Goal: Register for event/course

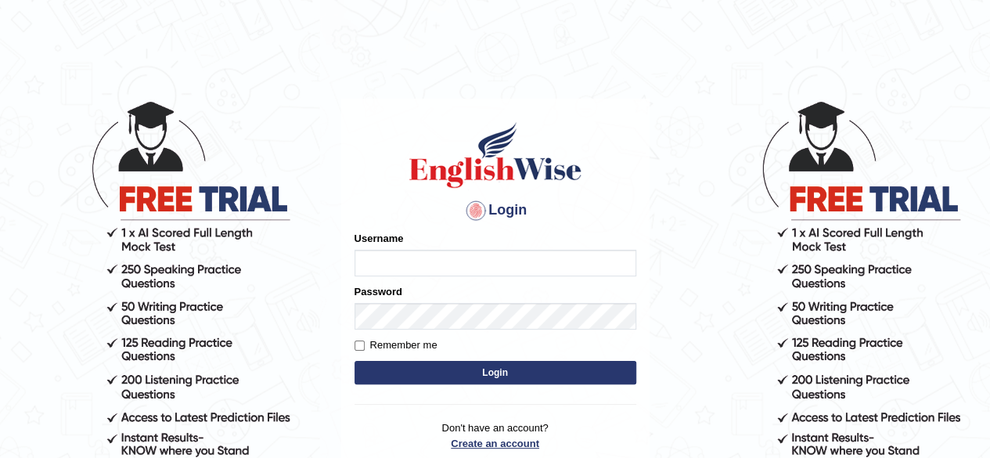
click at [524, 444] on p "Don't have an account? Create an account Forgot Password" at bounding box center [495, 444] width 282 height 49
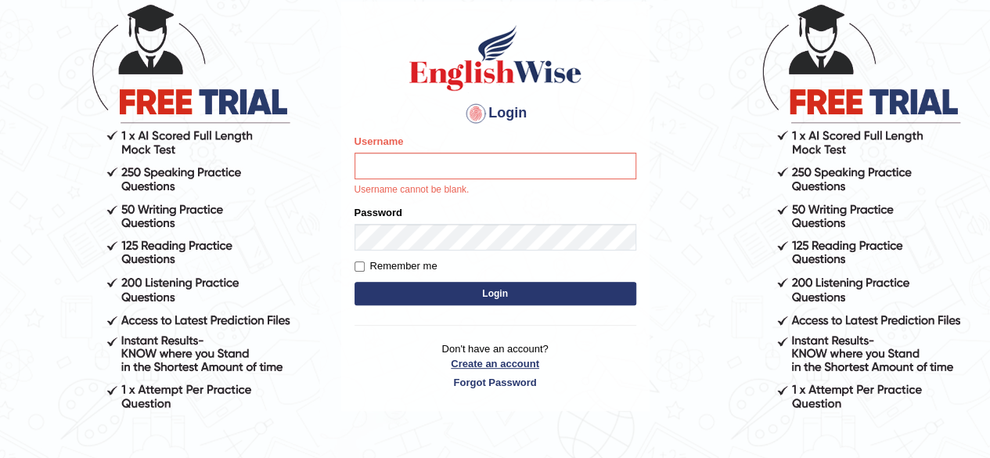
scroll to position [136, 0]
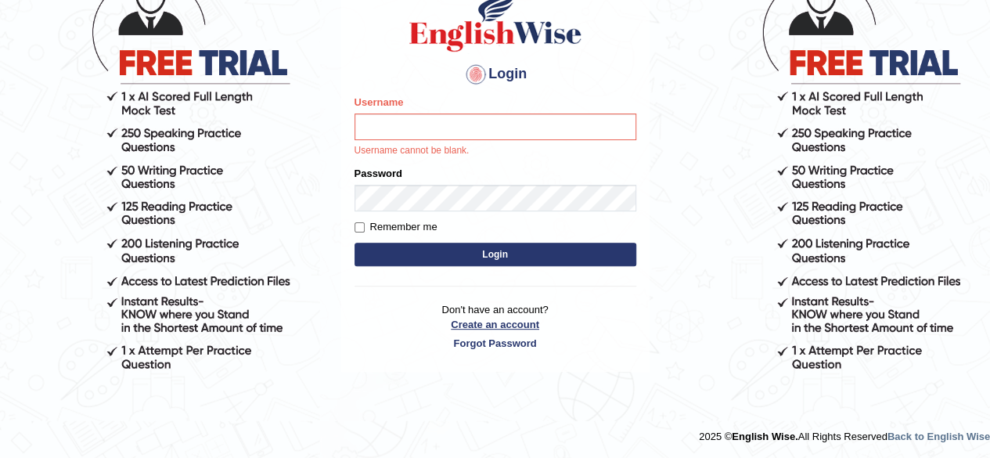
click at [511, 323] on link "Create an account" at bounding box center [495, 324] width 282 height 15
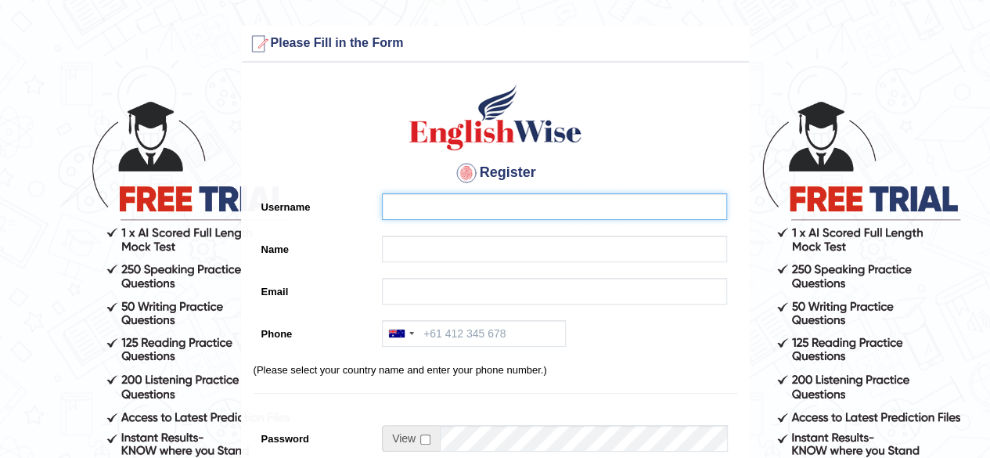
click at [462, 211] on input "Username" at bounding box center [554, 206] width 345 height 27
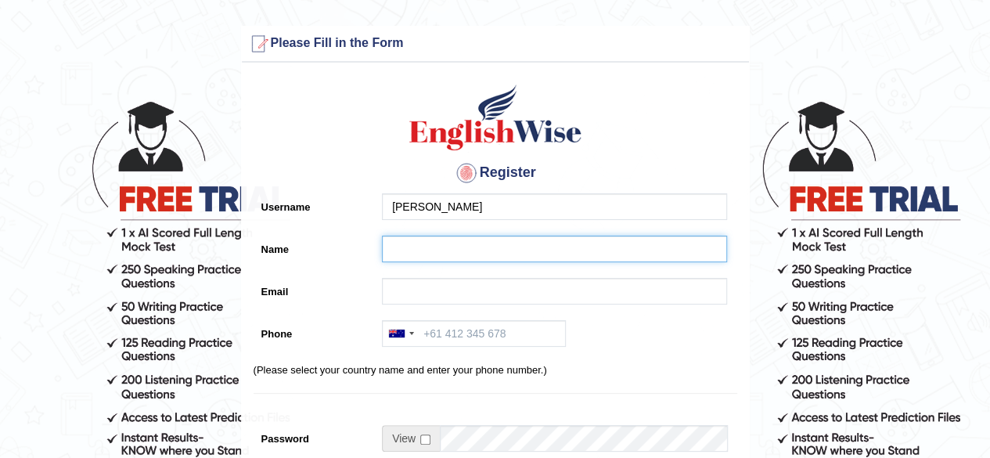
click at [459, 251] on input "Name" at bounding box center [554, 248] width 345 height 27
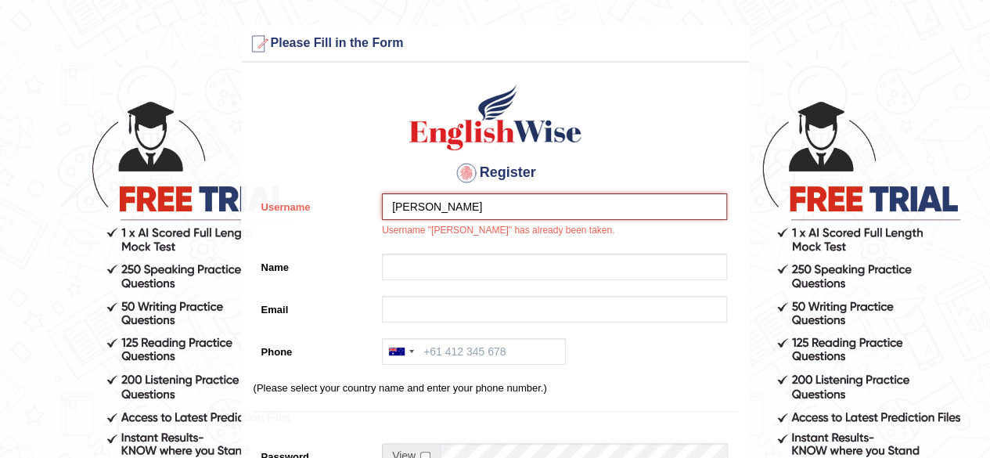
click at [469, 198] on input "[PERSON_NAME]" at bounding box center [554, 206] width 345 height 27
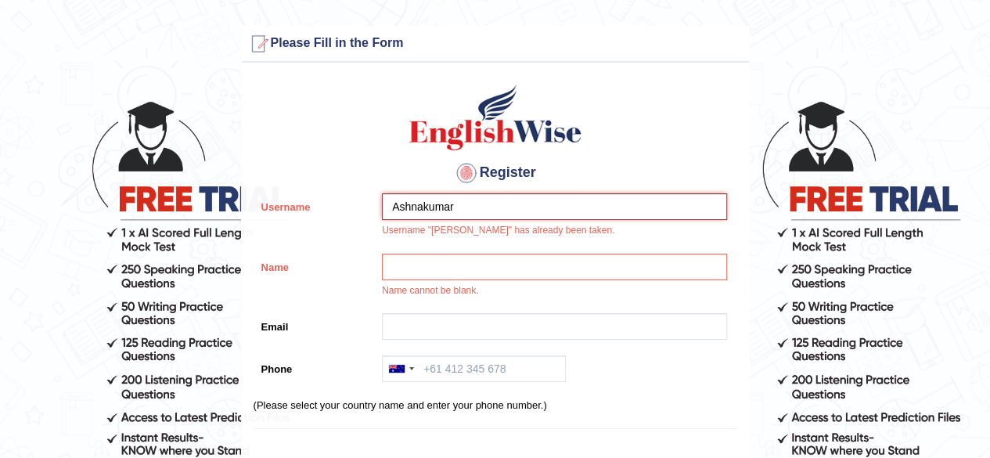
type input "Ashnakumar"
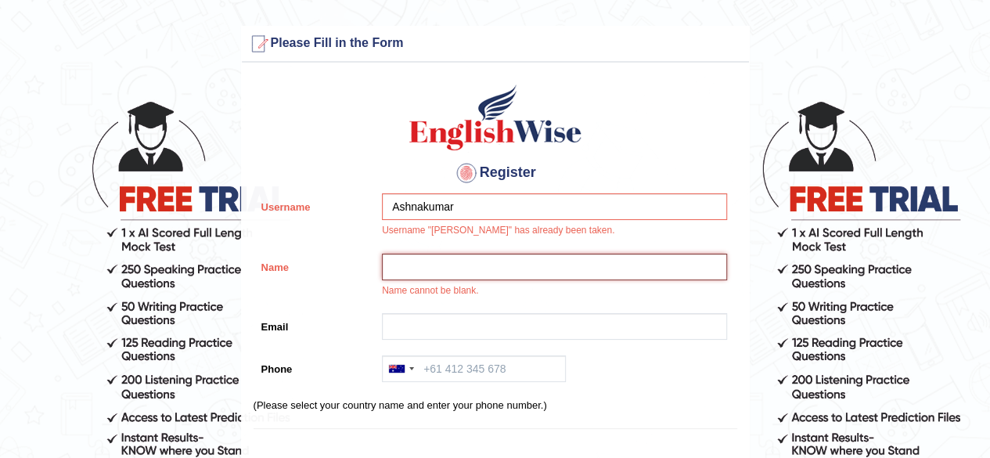
click at [446, 256] on input "Name" at bounding box center [554, 266] width 345 height 27
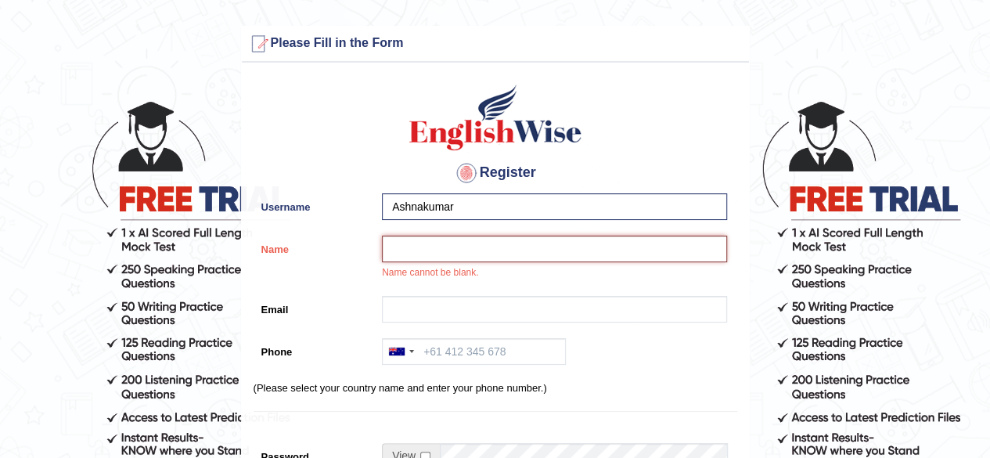
type input "a"
type input "[PERSON_NAME]"
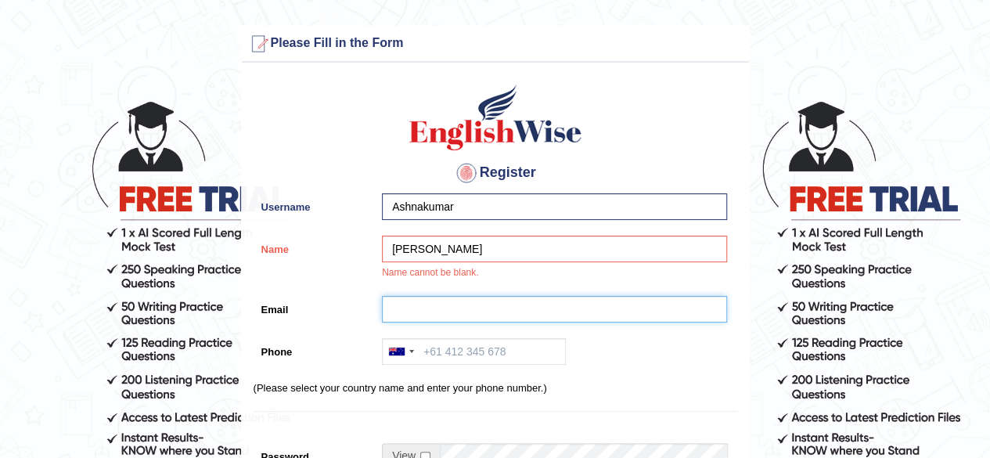
click at [448, 298] on input "Email" at bounding box center [554, 309] width 345 height 27
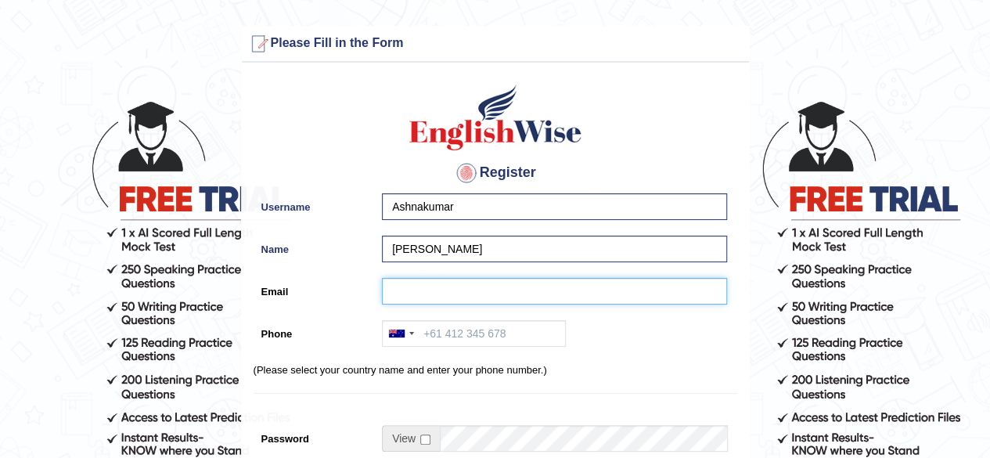
type input "1"
type input "kumarashna6@gmail.com"
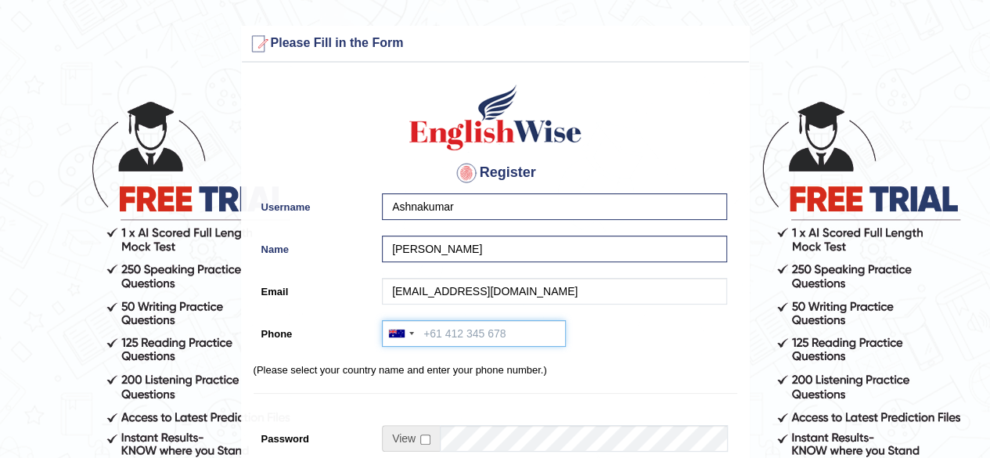
click at [447, 339] on input "Phone" at bounding box center [474, 333] width 184 height 27
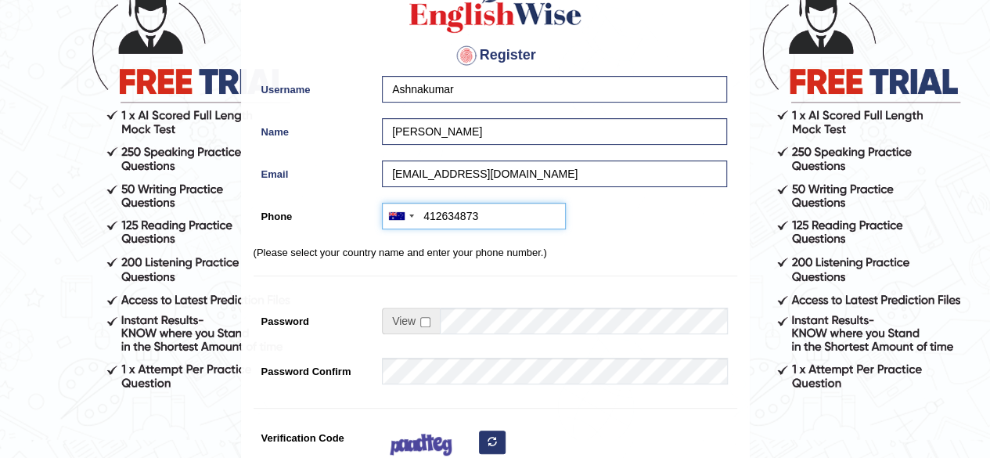
scroll to position [131, 0]
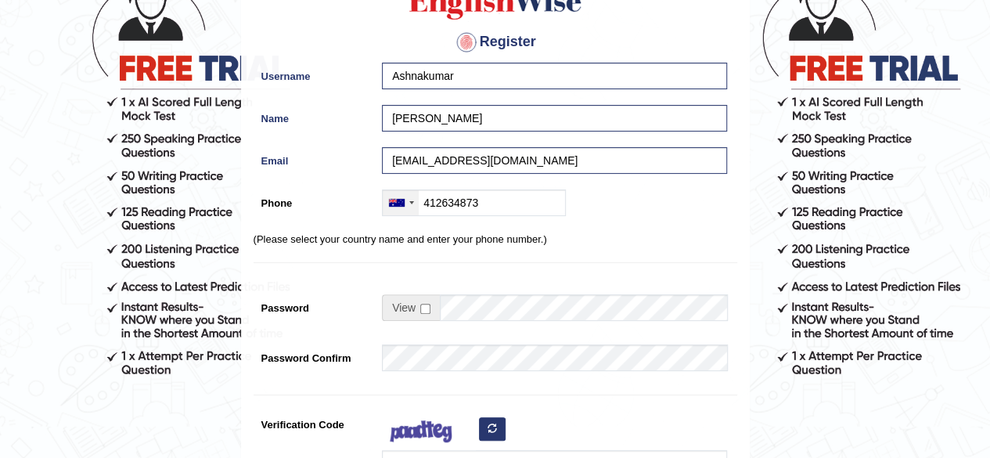
click at [409, 201] on div at bounding box center [411, 202] width 5 height 3
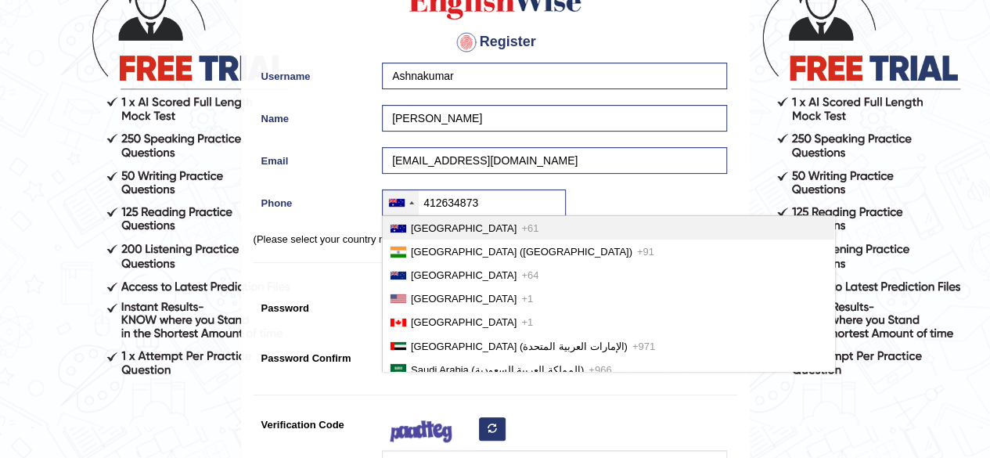
click at [409, 222] on li "Australia +61" at bounding box center [608, 227] width 451 height 23
type input "+61412634873"
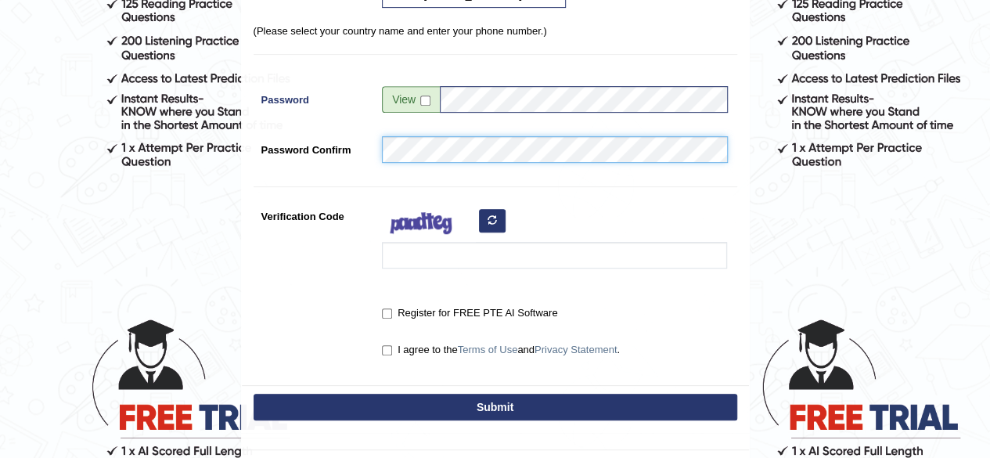
scroll to position [341, 0]
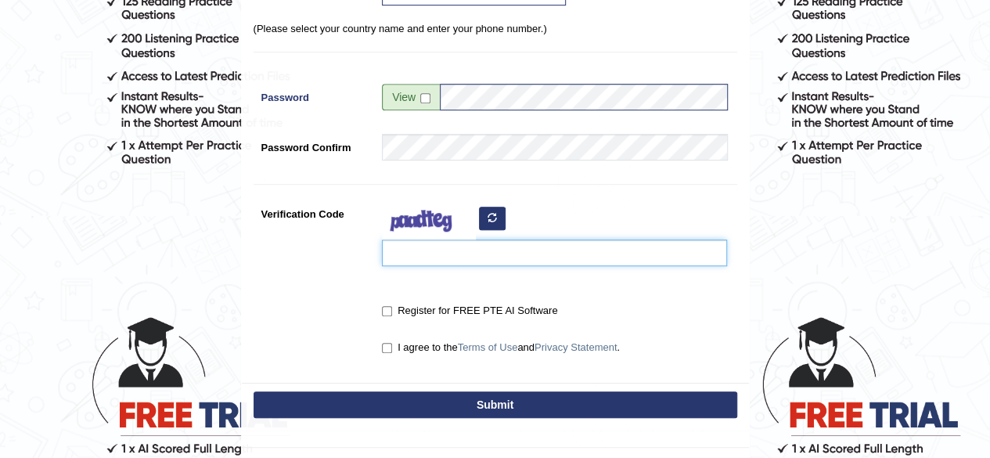
click at [582, 256] on input "Verification Code" at bounding box center [554, 252] width 345 height 27
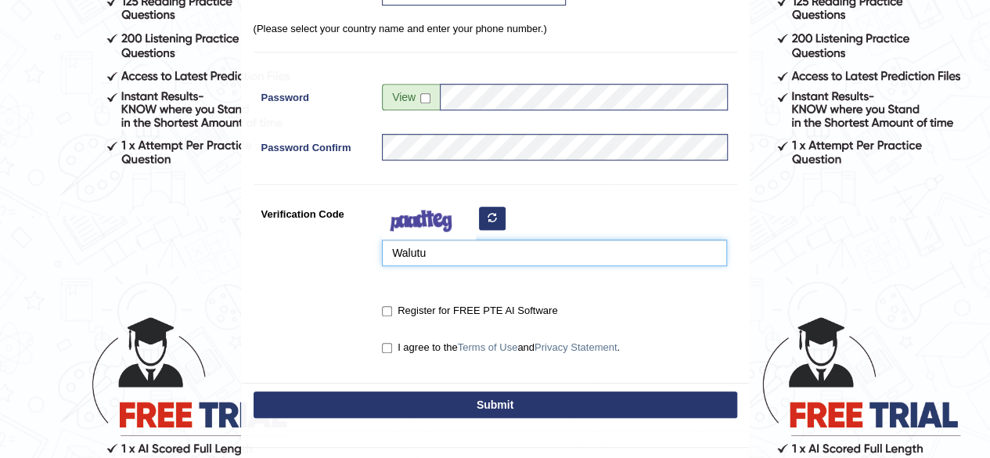
type input "Walutu"
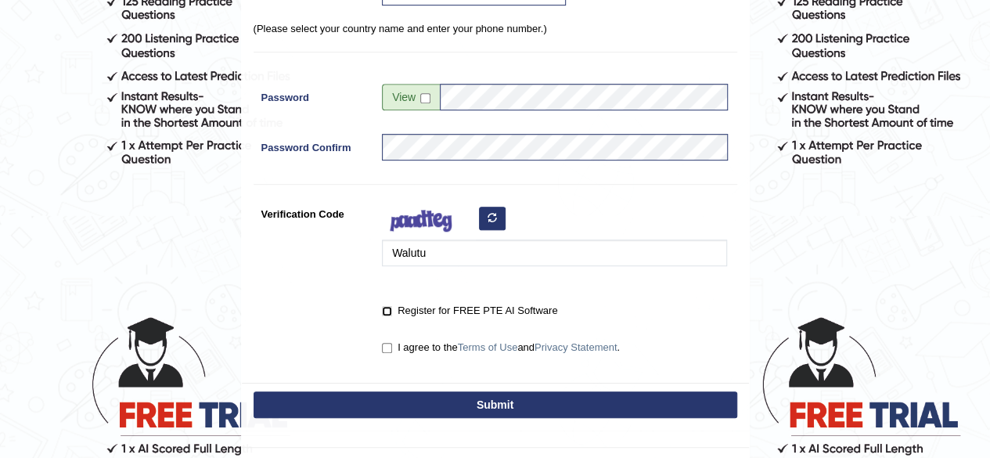
click at [389, 307] on input "Register for FREE PTE AI Software" at bounding box center [387, 311] width 10 height 10
checkbox input "true"
click at [387, 347] on input "I agree to the Terms of Use and Privacy Statement ." at bounding box center [387, 348] width 10 height 10
checkbox input "true"
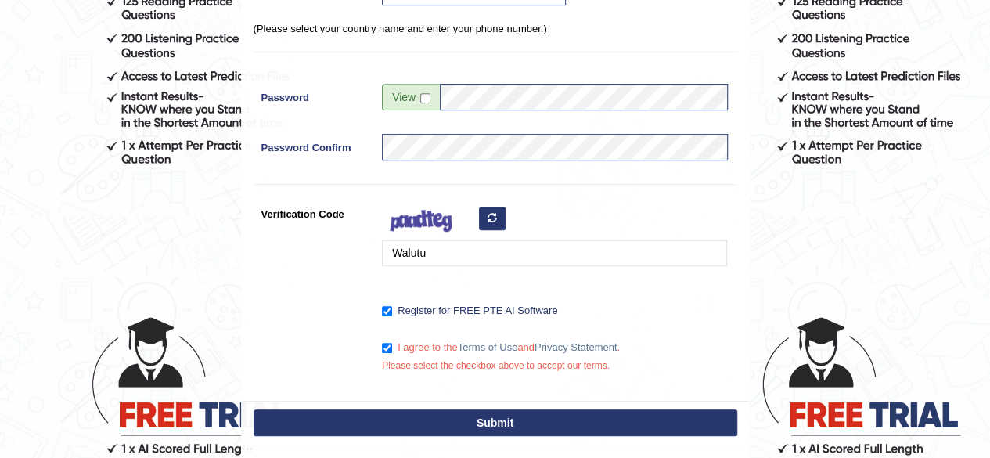
click at [490, 417] on button "Submit" at bounding box center [494, 422] width 483 height 27
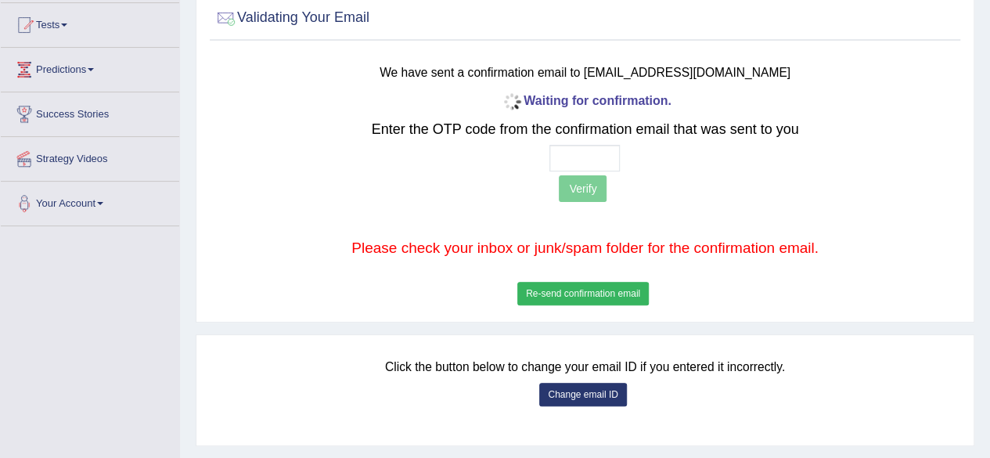
scroll to position [163, 0]
click at [584, 157] on input "text" at bounding box center [584, 159] width 70 height 27
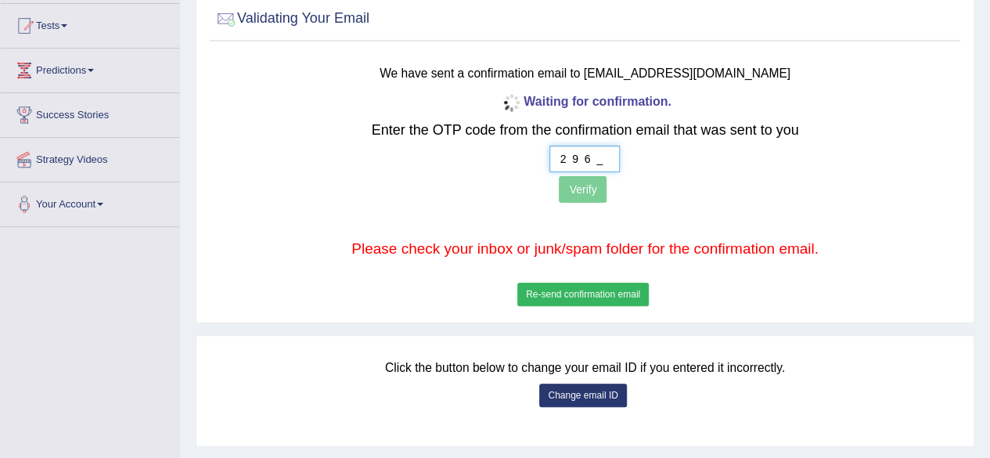
type input "2 9 6 5"
click at [584, 182] on button "Verify" at bounding box center [583, 189] width 48 height 27
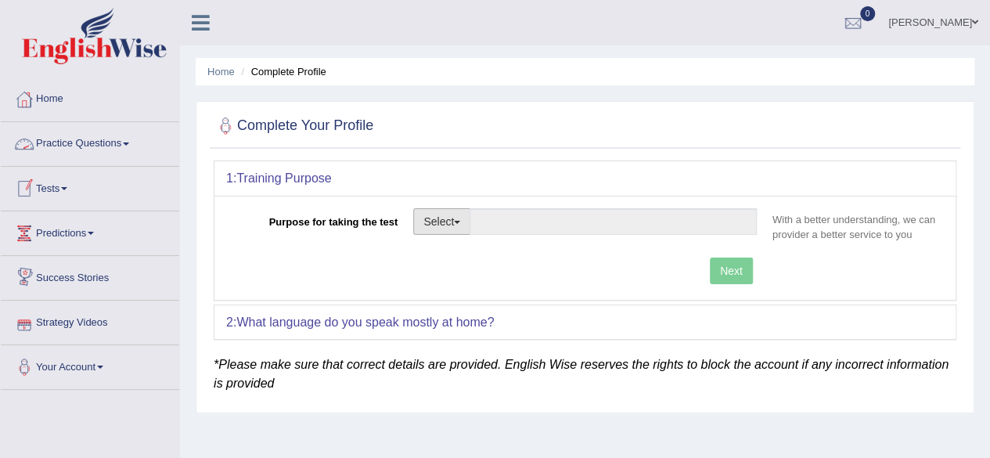
click at [451, 220] on button "Select" at bounding box center [441, 221] width 57 height 27
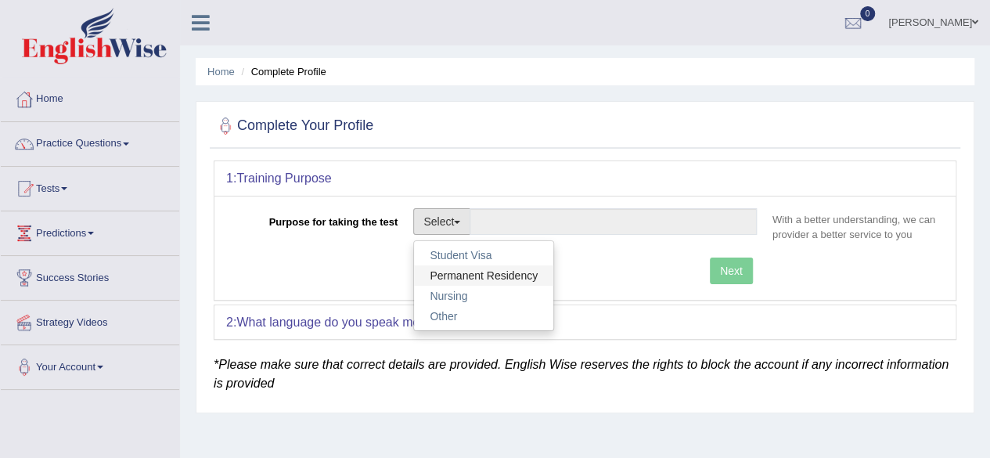
click at [457, 270] on link "Permanent Residency" at bounding box center [483, 275] width 139 height 20
type input "Permanent Residency"
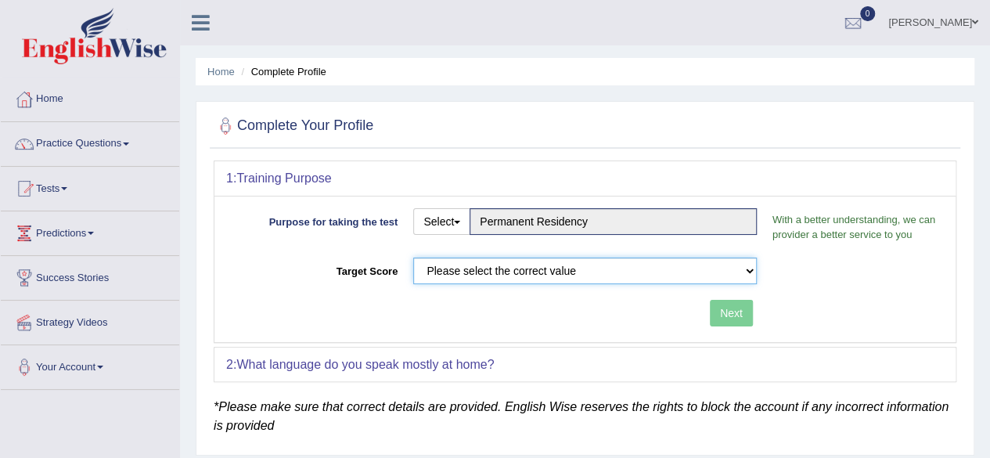
click at [457, 270] on select "Please select the correct value 50 (6 bands) 58 (6.5 bands) 65 (7 bands) 79 (8 …" at bounding box center [584, 270] width 343 height 27
select select "79"
click at [413, 257] on select "Please select the correct value 50 (6 bands) 58 (6.5 bands) 65 (7 bands) 79 (8 …" at bounding box center [584, 270] width 343 height 27
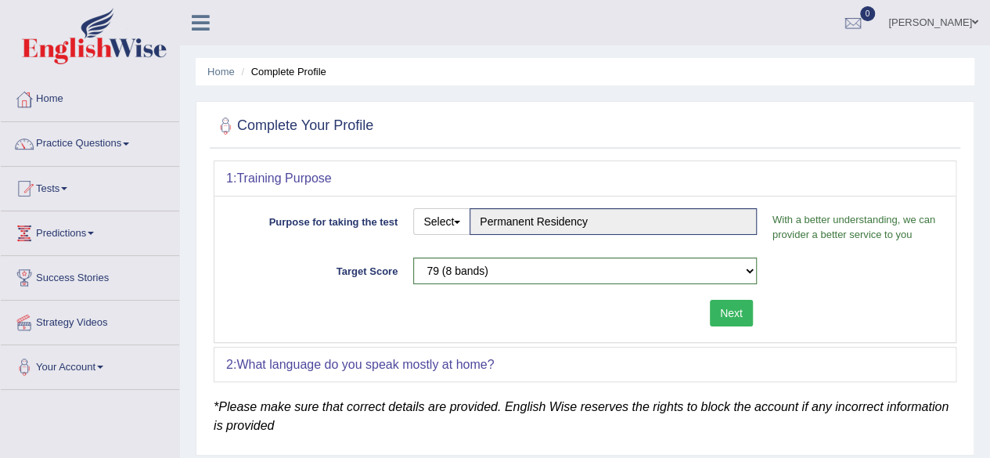
click at [729, 314] on button "Next" at bounding box center [731, 313] width 43 height 27
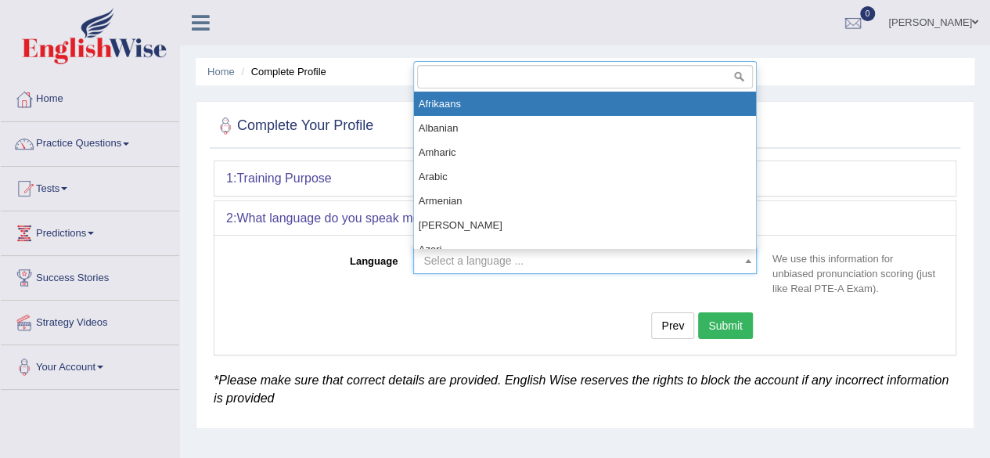
click at [638, 262] on span "Select a language ..." at bounding box center [580, 261] width 314 height 16
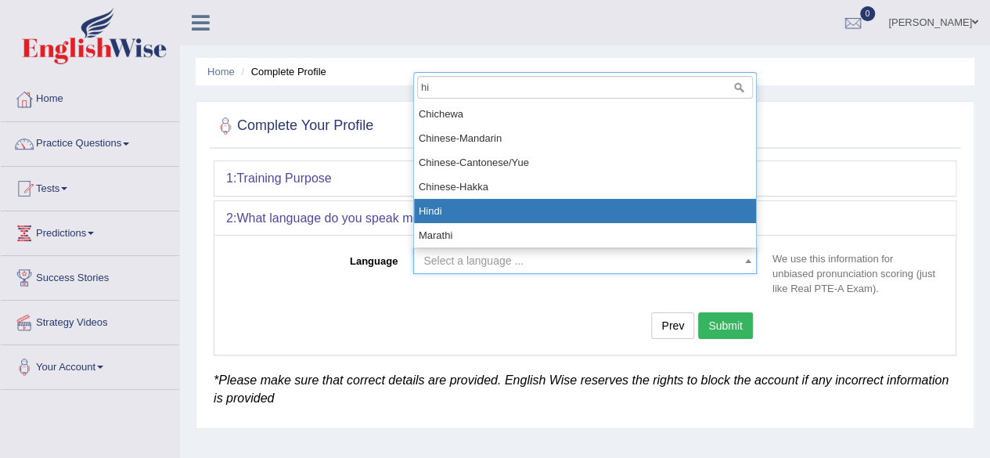
type input "hi"
select select "Hindi"
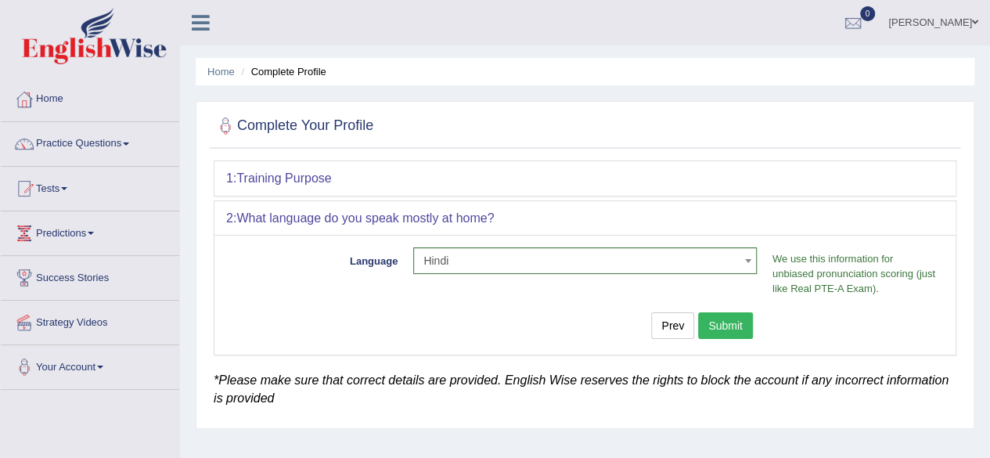
click at [721, 324] on button "Submit" at bounding box center [725, 325] width 55 height 27
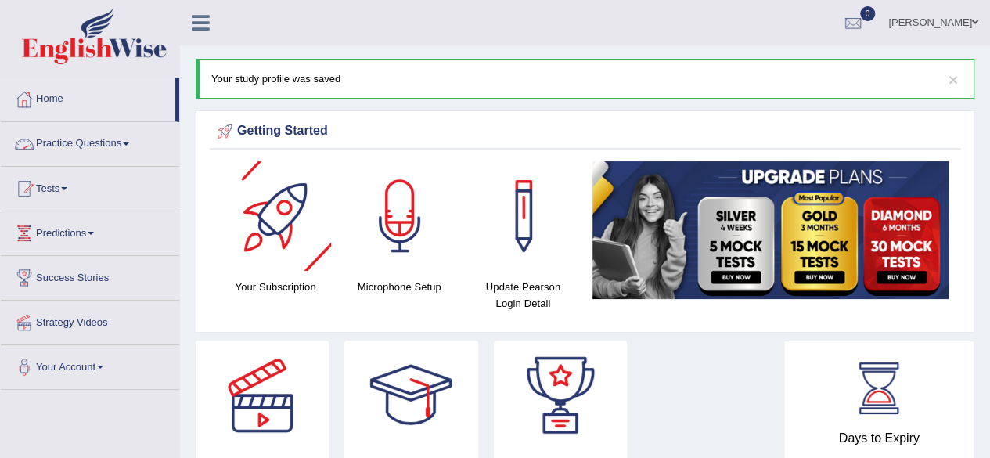
click at [110, 136] on link "Practice Questions" at bounding box center [90, 141] width 178 height 39
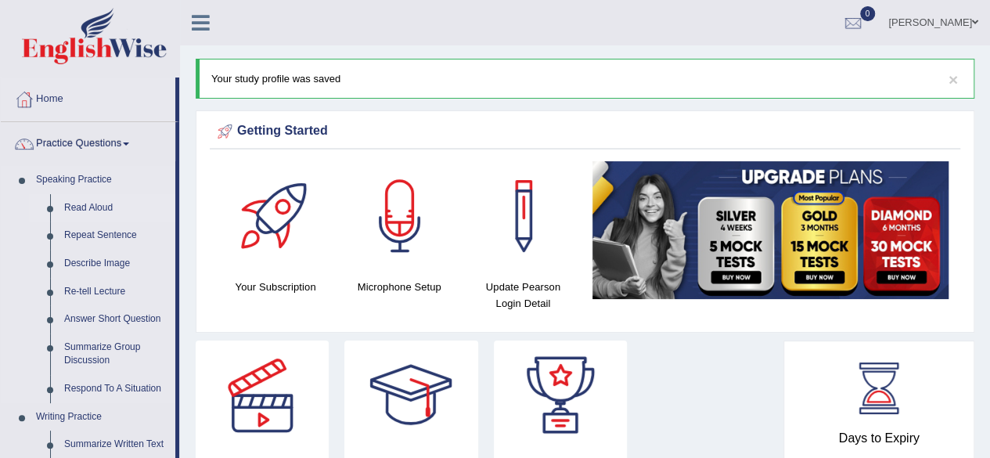
click at [98, 204] on link "Read Aloud" at bounding box center [116, 208] width 118 height 28
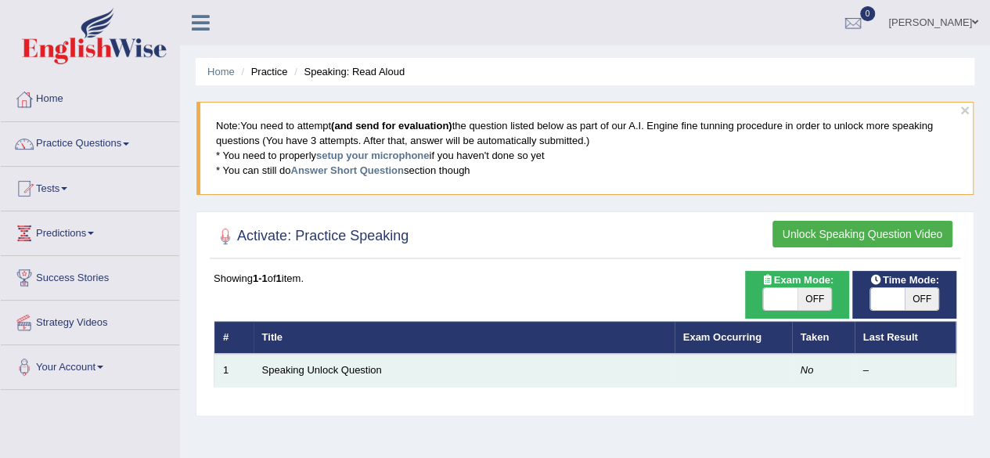
click at [329, 361] on td "Speaking Unlock Question" at bounding box center [463, 370] width 421 height 33
click at [325, 370] on link "Speaking Unlock Question" at bounding box center [322, 370] width 120 height 12
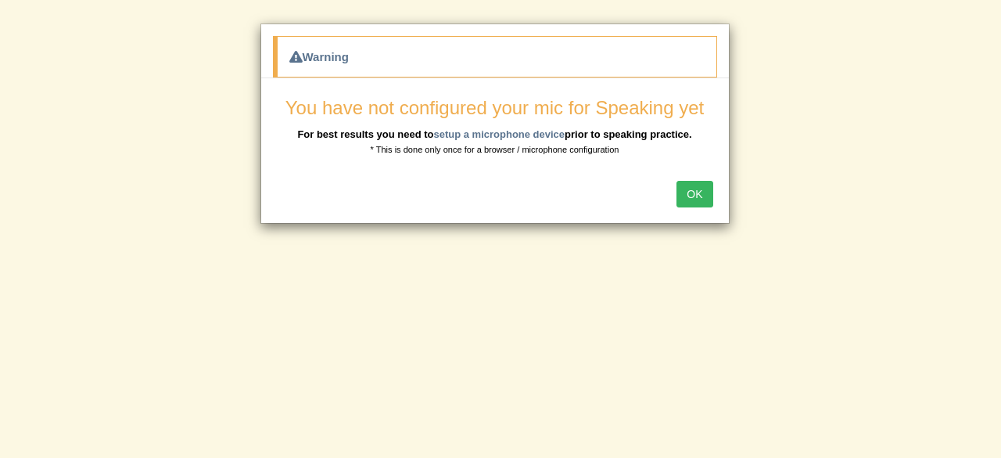
click at [690, 198] on button "OK" at bounding box center [695, 194] width 36 height 27
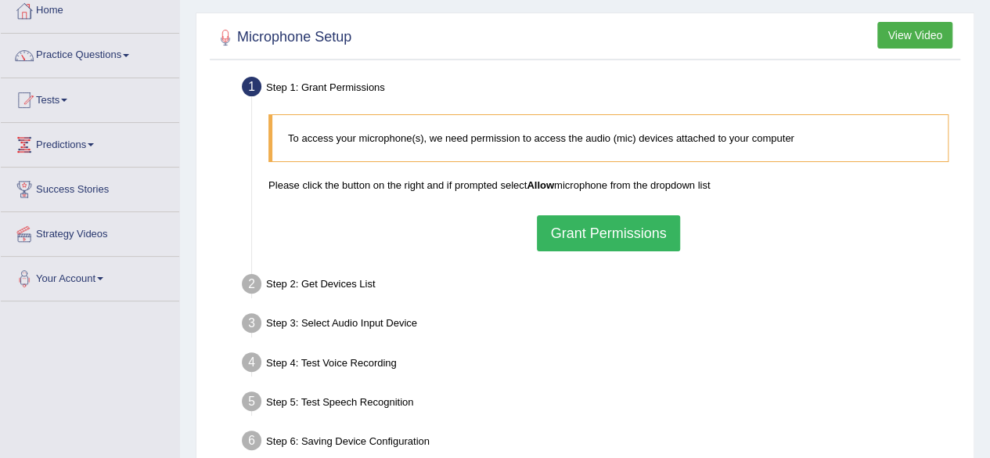
scroll to position [90, 0]
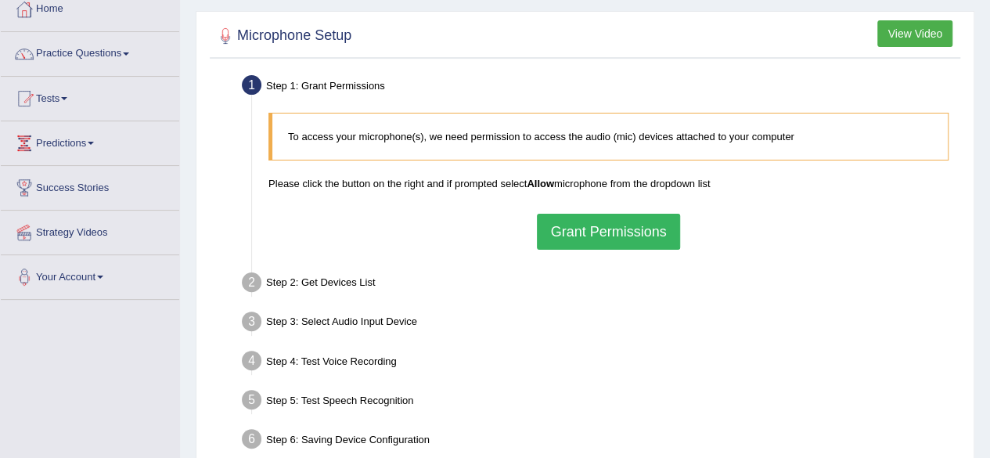
click at [621, 232] on button "Grant Permissions" at bounding box center [608, 232] width 142 height 36
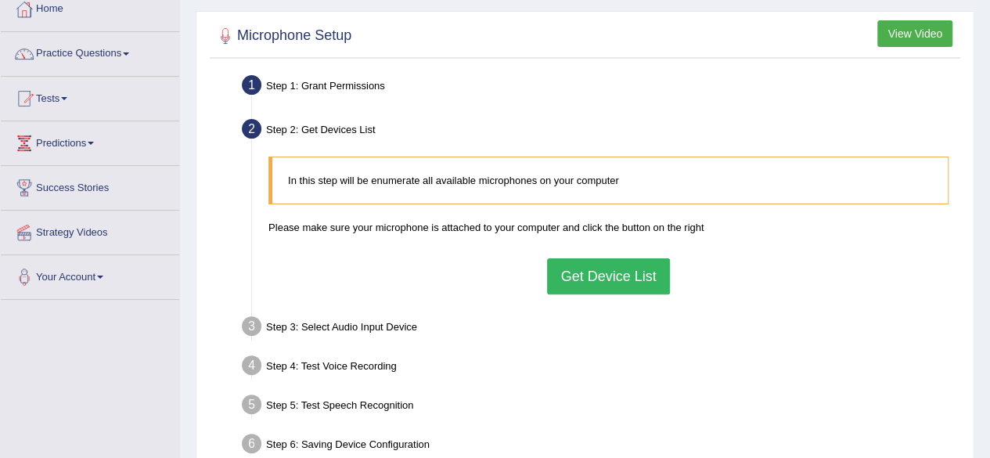
click at [619, 277] on button "Get Device List" at bounding box center [608, 276] width 122 height 36
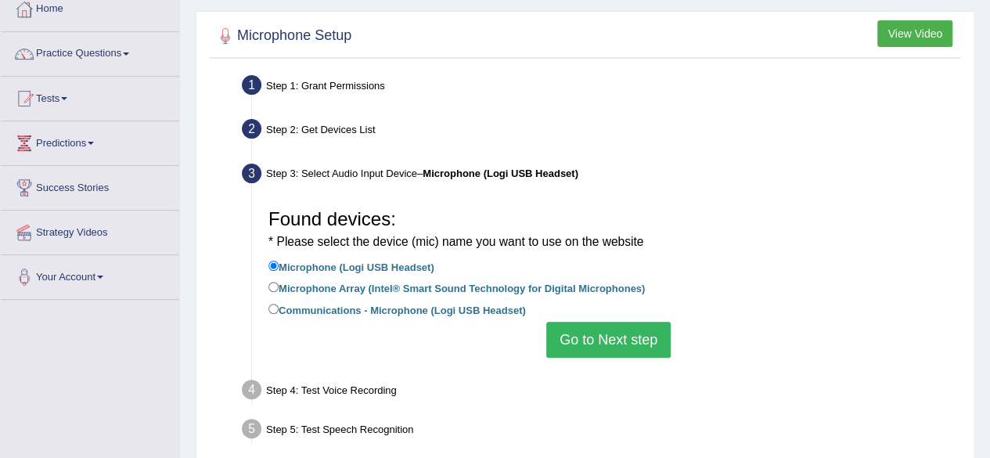
click at [606, 339] on button "Go to Next step" at bounding box center [608, 340] width 124 height 36
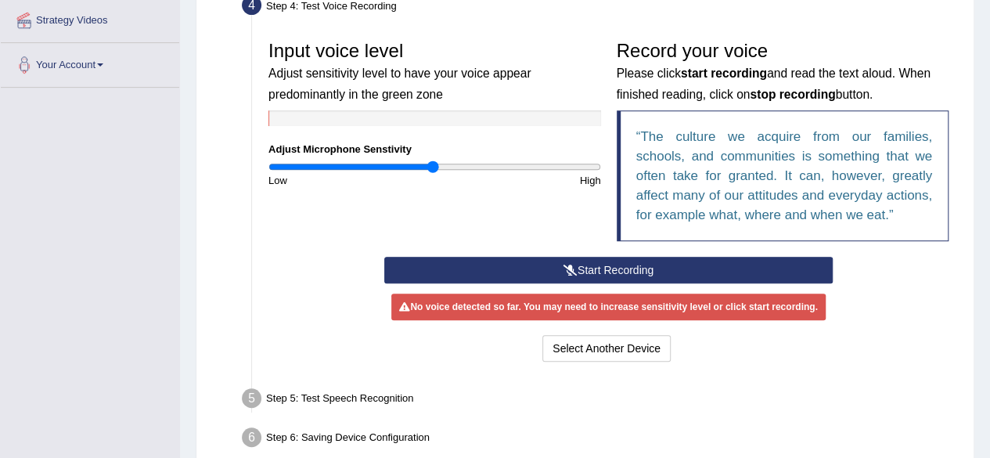
scroll to position [302, 0]
click at [663, 266] on button "Start Recording" at bounding box center [608, 270] width 448 height 27
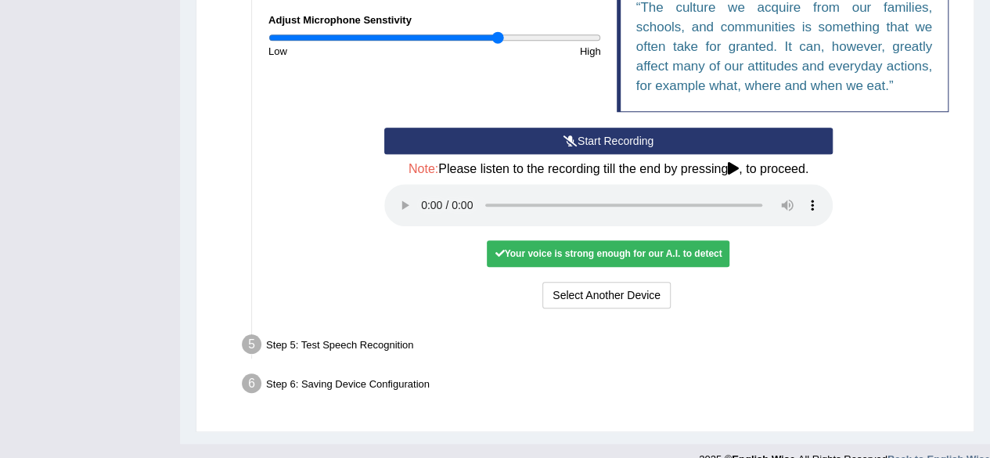
scroll to position [454, 0]
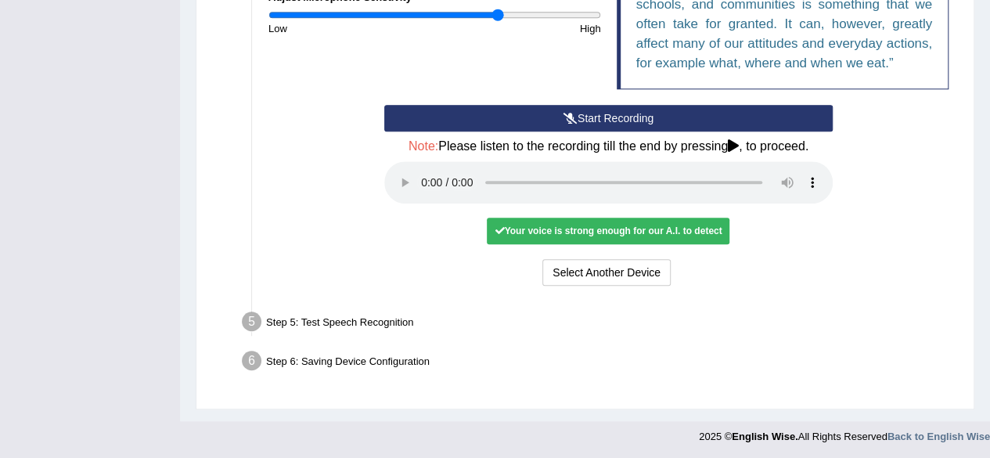
click at [870, 348] on div "Step 6: Saving Device Configuration" at bounding box center [600, 363] width 731 height 34
click at [912, 377] on div "Step 6: Saving Device Configuration" at bounding box center [600, 363] width 731 height 34
click at [277, 358] on div "Step 6: Saving Device Configuration" at bounding box center [600, 363] width 731 height 34
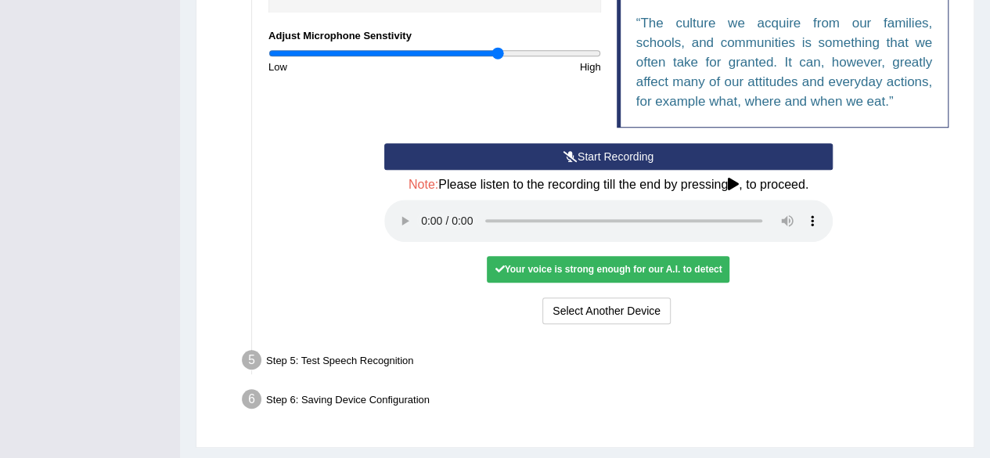
scroll to position [413, 0]
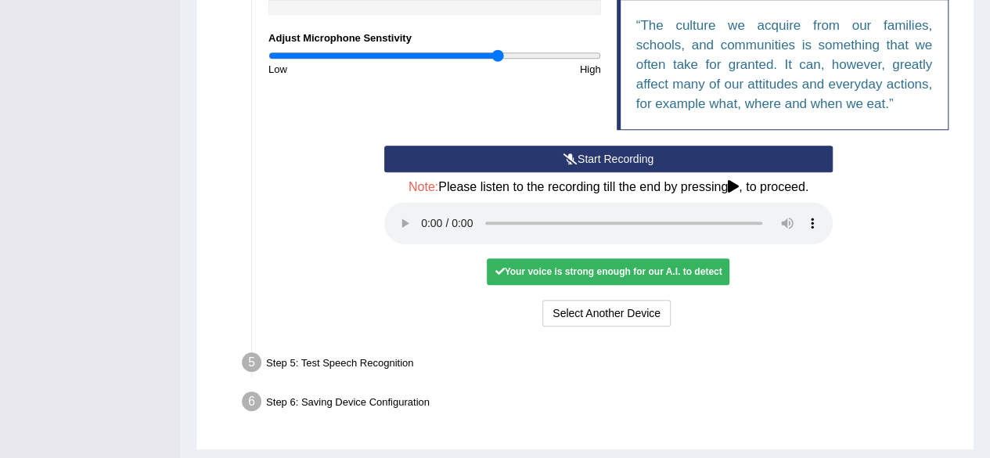
click at [693, 271] on div "Your voice is strong enough for our A.I. to detect" at bounding box center [608, 271] width 243 height 27
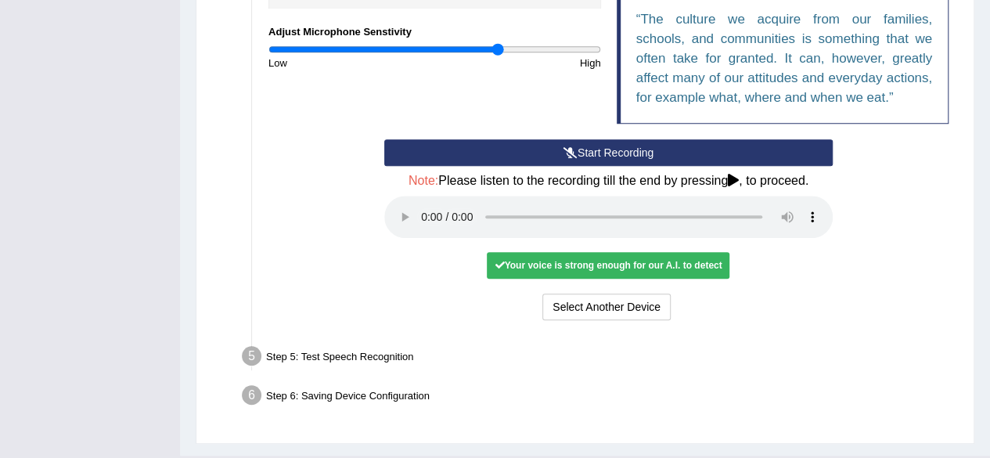
scroll to position [421, 0]
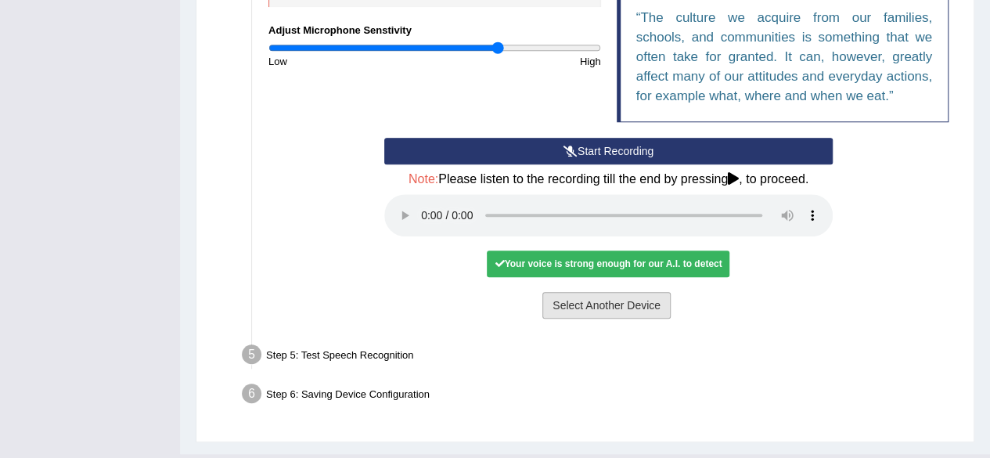
click at [635, 307] on button "Select Another Device" at bounding box center [606, 305] width 128 height 27
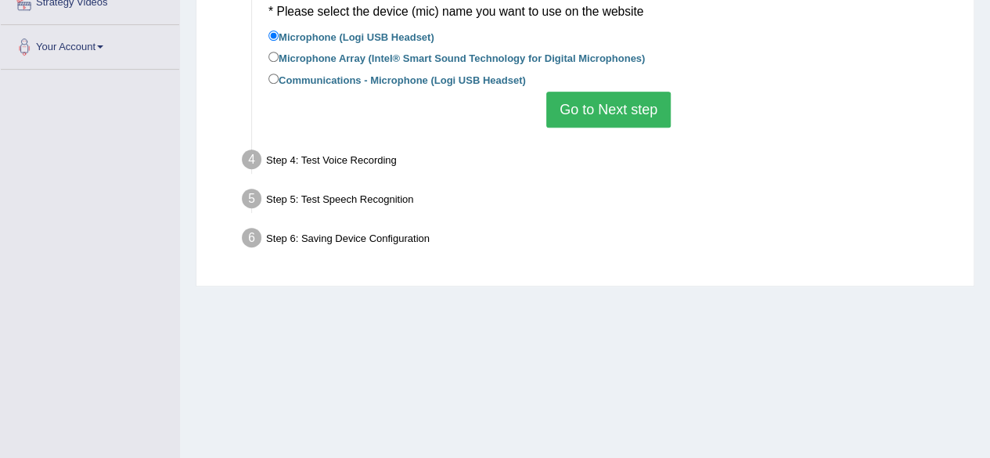
scroll to position [297, 0]
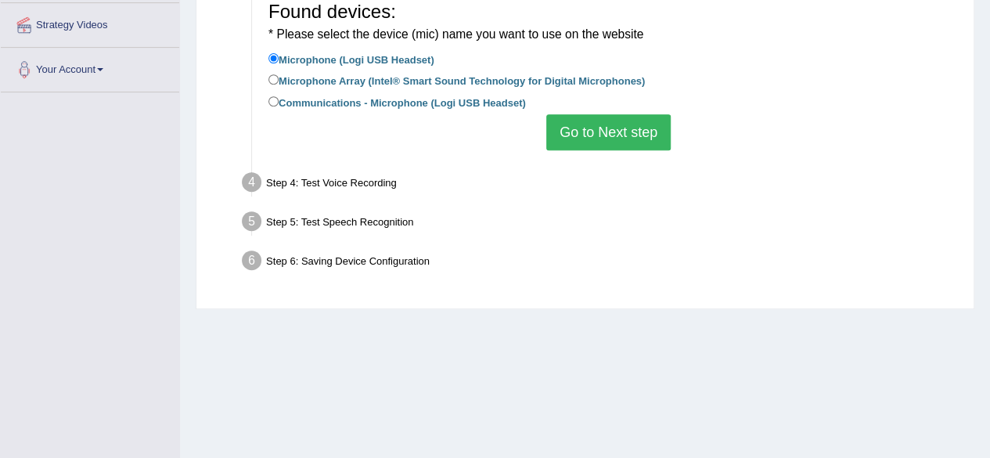
click at [624, 137] on button "Go to Next step" at bounding box center [608, 132] width 124 height 36
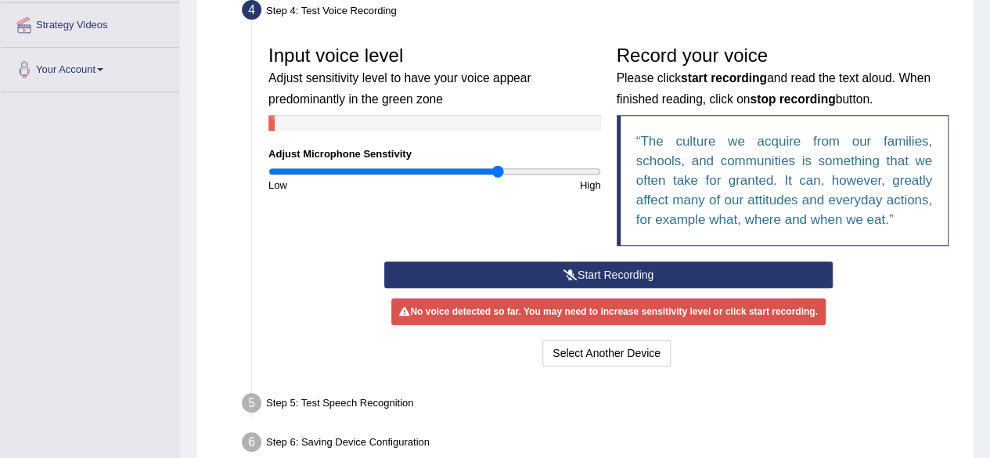
click at [746, 275] on button "Start Recording" at bounding box center [608, 274] width 448 height 27
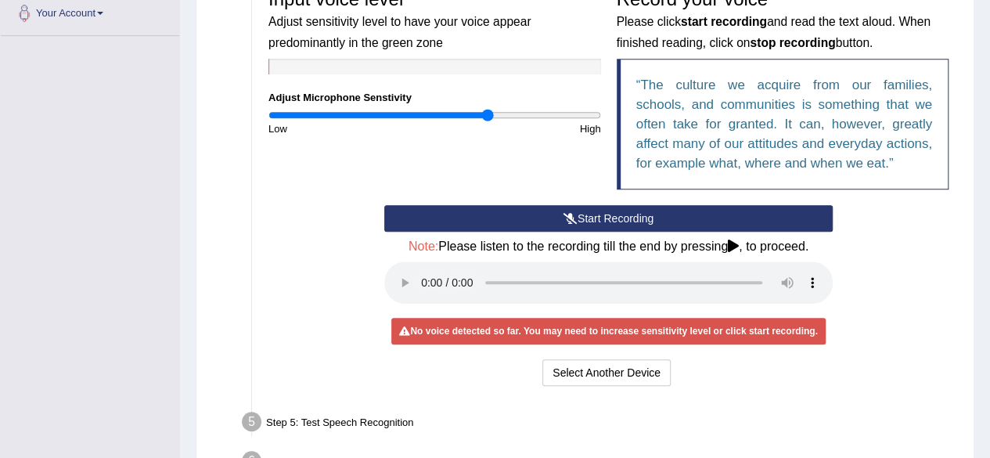
scroll to position [354, 0]
click at [607, 381] on button "Select Another Device" at bounding box center [606, 372] width 128 height 27
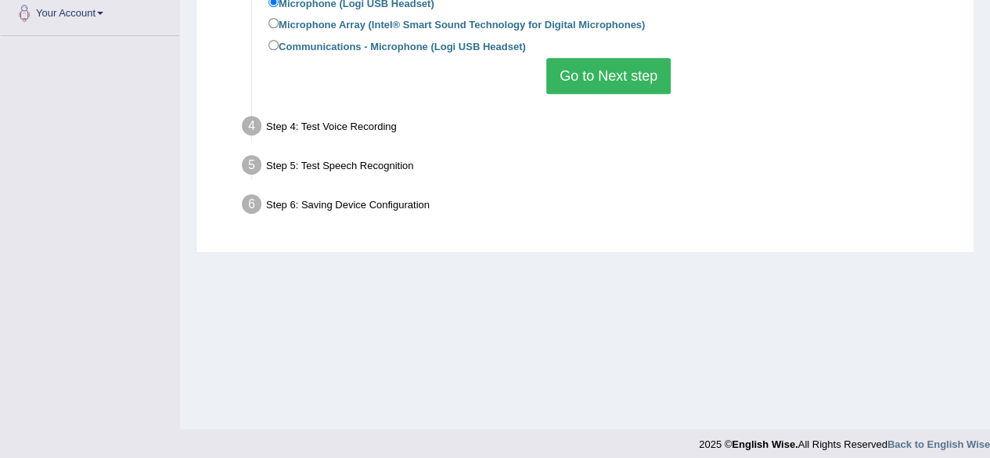
click at [631, 83] on button "Go to Next step" at bounding box center [608, 76] width 124 height 36
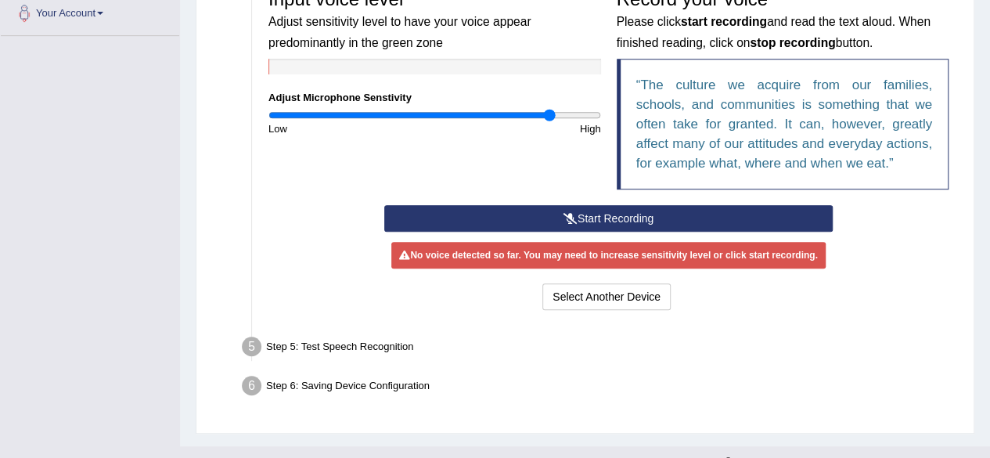
click at [613, 216] on button "Start Recording" at bounding box center [608, 218] width 448 height 27
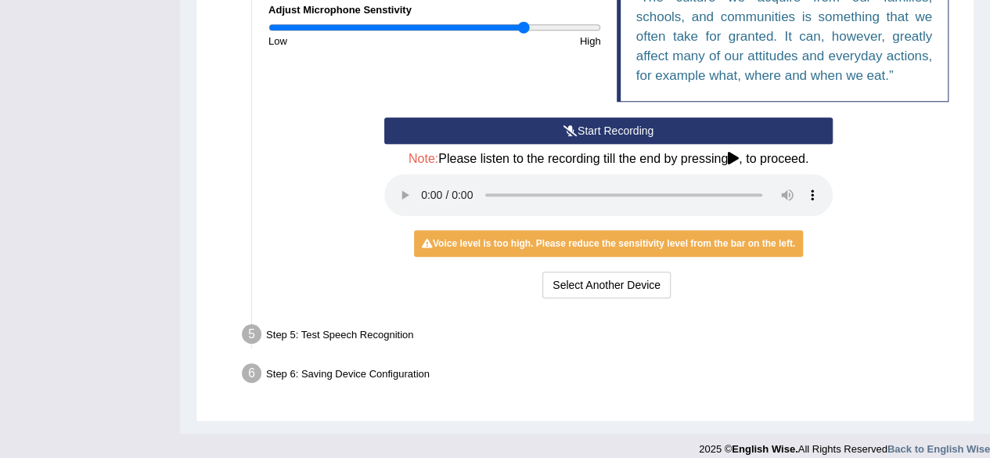
scroll to position [454, 0]
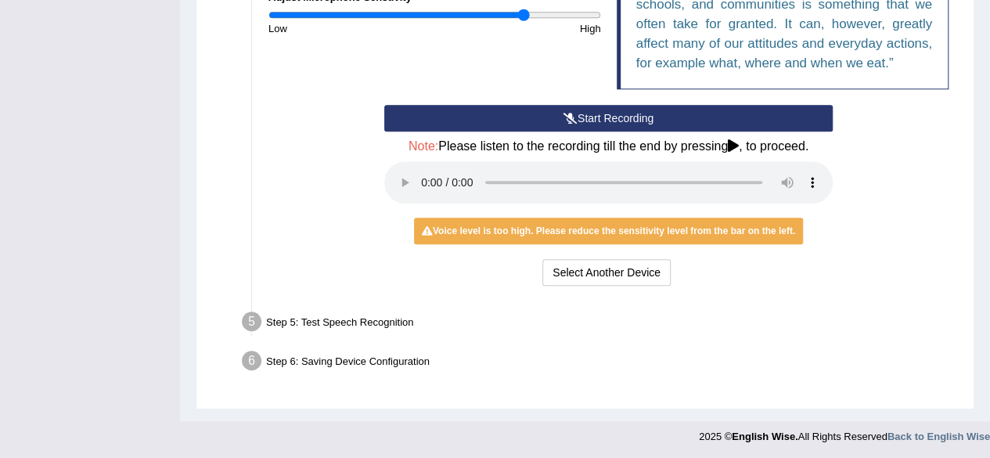
click at [645, 376] on div "Step 6: Saving Device Configuration" at bounding box center [600, 363] width 731 height 34
click at [616, 270] on button "Select Another Device" at bounding box center [606, 272] width 128 height 27
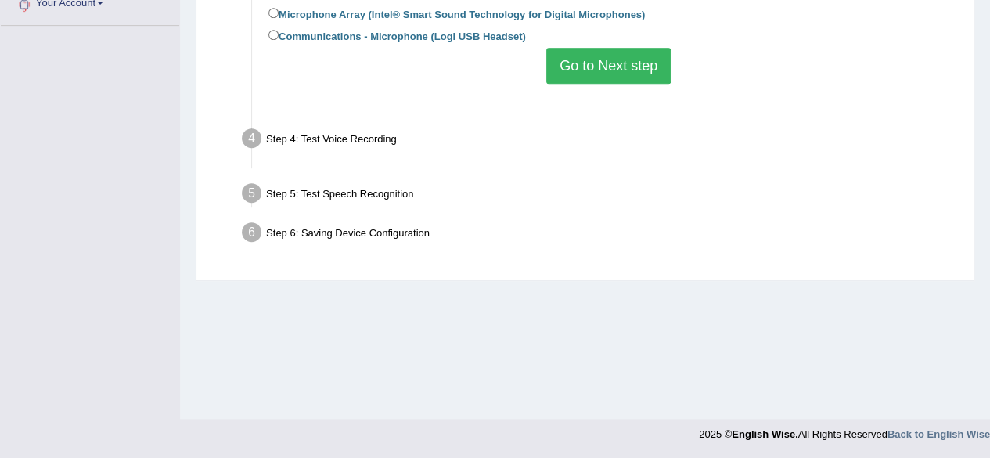
scroll to position [363, 0]
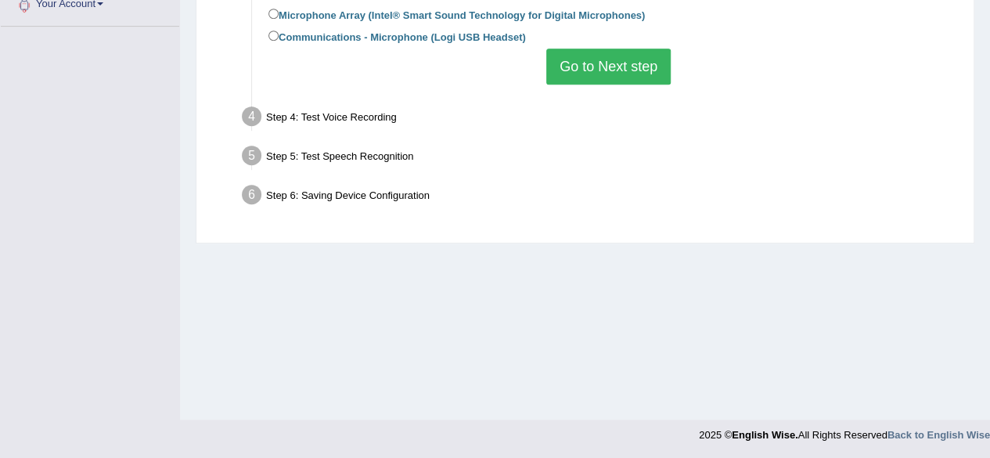
click at [645, 75] on button "Go to Next step" at bounding box center [608, 67] width 124 height 36
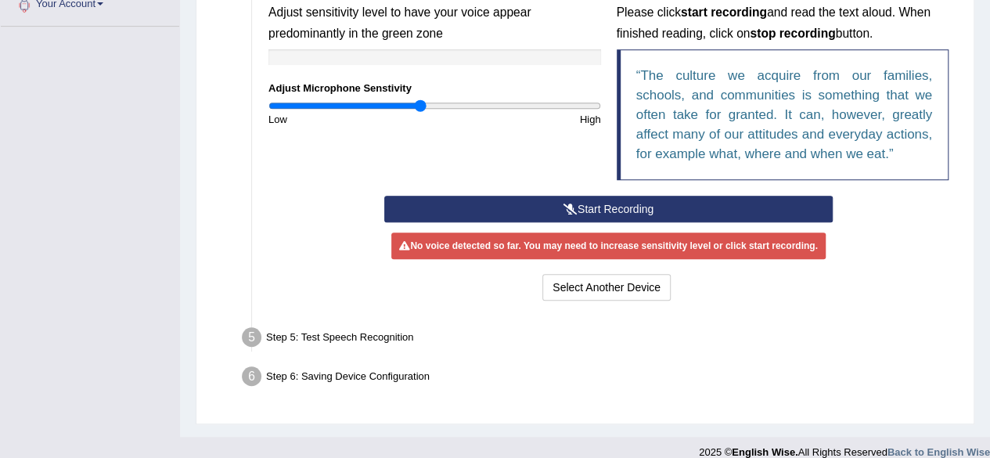
click at [618, 203] on button "Start Recording" at bounding box center [608, 209] width 448 height 27
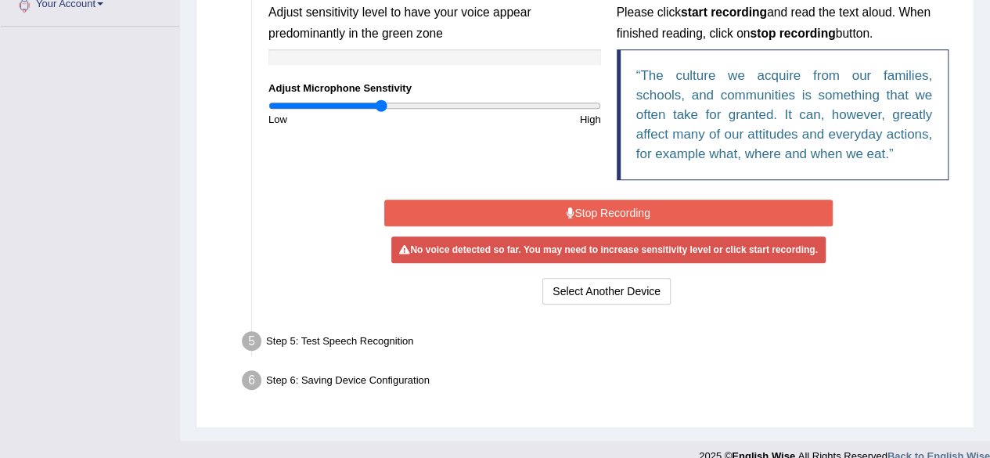
type input "0.68"
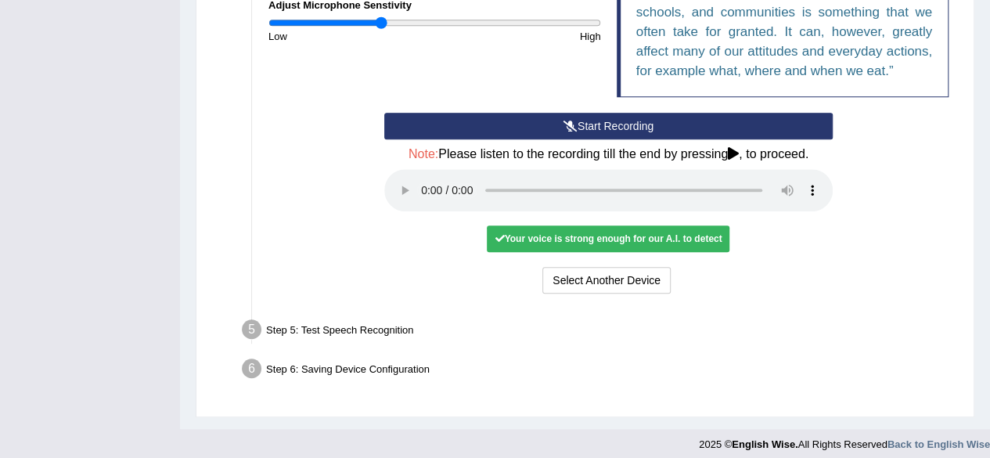
scroll to position [454, 0]
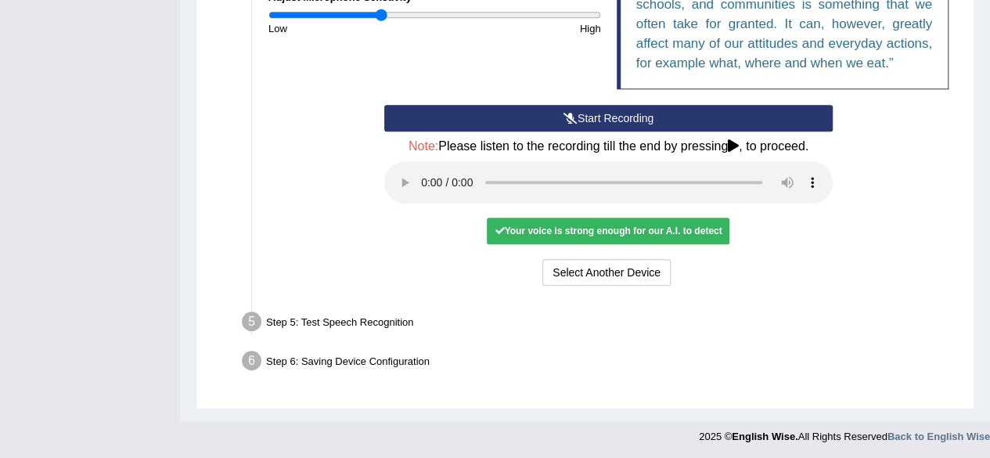
click at [347, 320] on div "Step 5: Test Speech Recognition" at bounding box center [600, 324] width 731 height 34
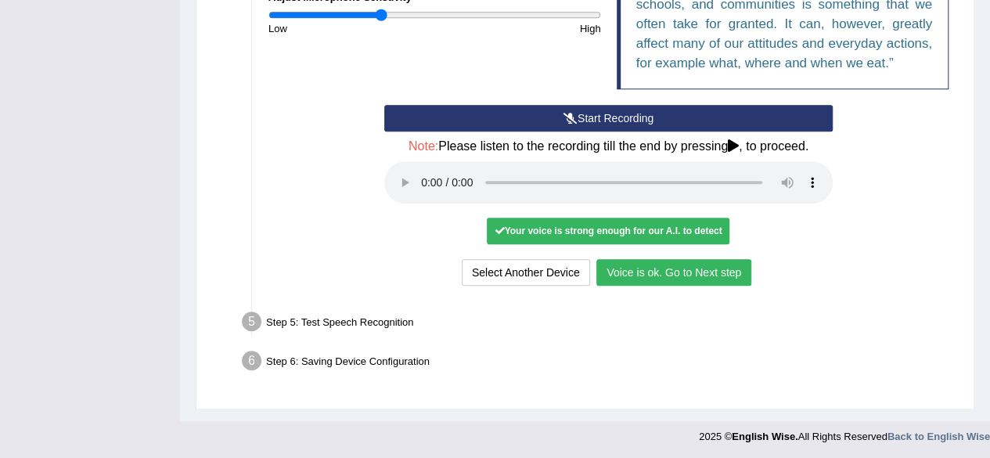
click at [704, 273] on button "Voice is ok. Go to Next step" at bounding box center [673, 272] width 155 height 27
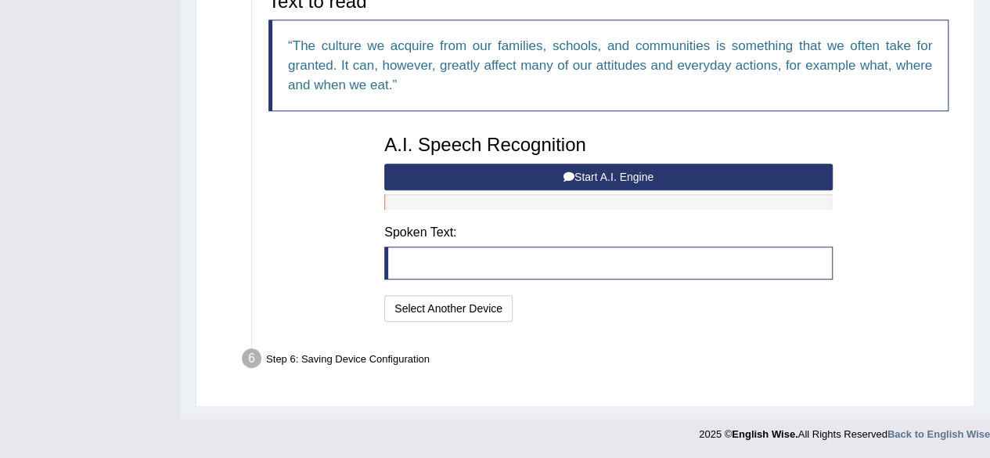
scroll to position [392, 0]
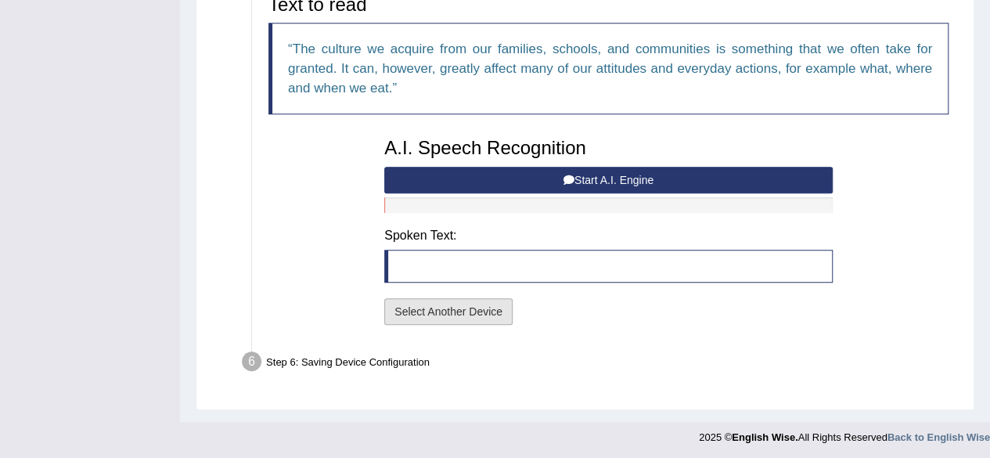
click at [483, 310] on button "Select Another Device" at bounding box center [448, 311] width 128 height 27
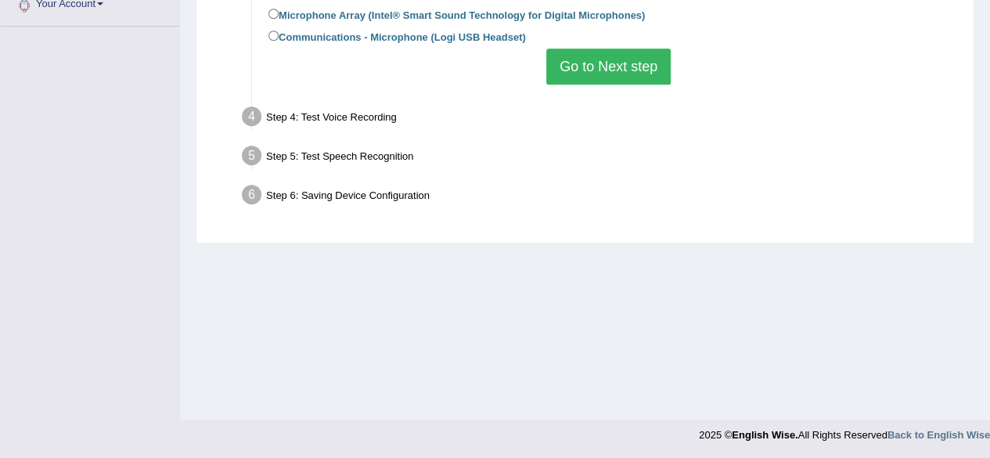
click at [621, 75] on button "Go to Next step" at bounding box center [608, 67] width 124 height 36
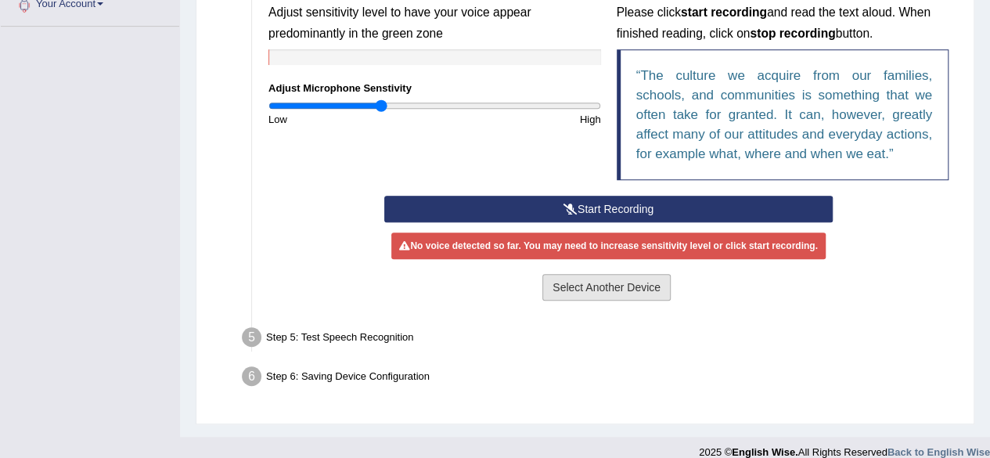
click at [624, 293] on button "Select Another Device" at bounding box center [606, 287] width 128 height 27
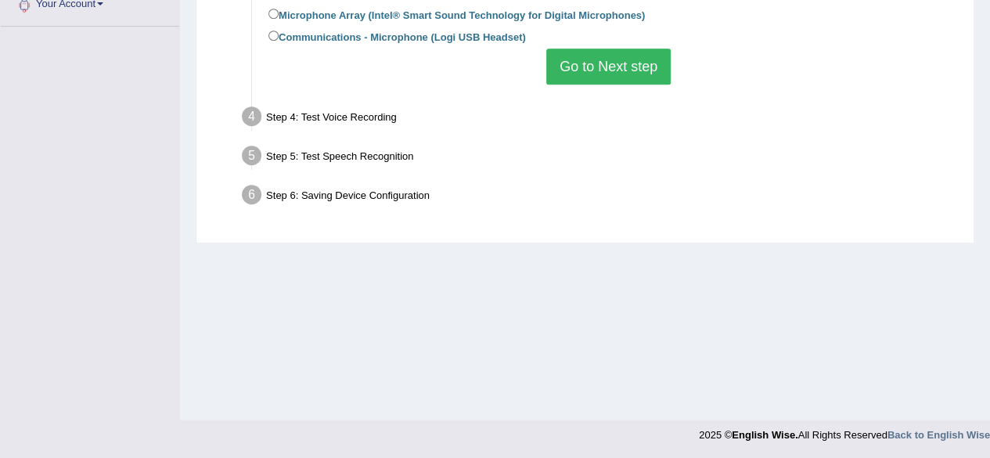
click at [614, 81] on button "Go to Next step" at bounding box center [608, 67] width 124 height 36
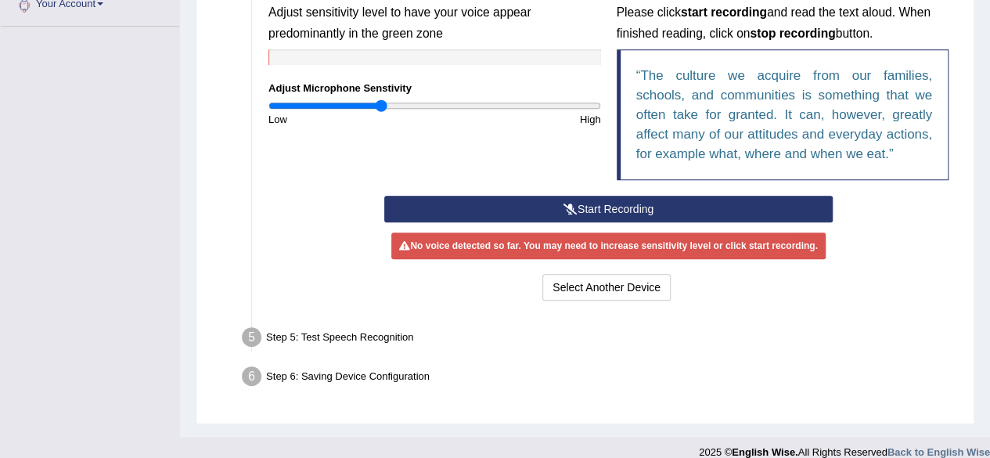
click at [724, 211] on button "Start Recording" at bounding box center [608, 209] width 448 height 27
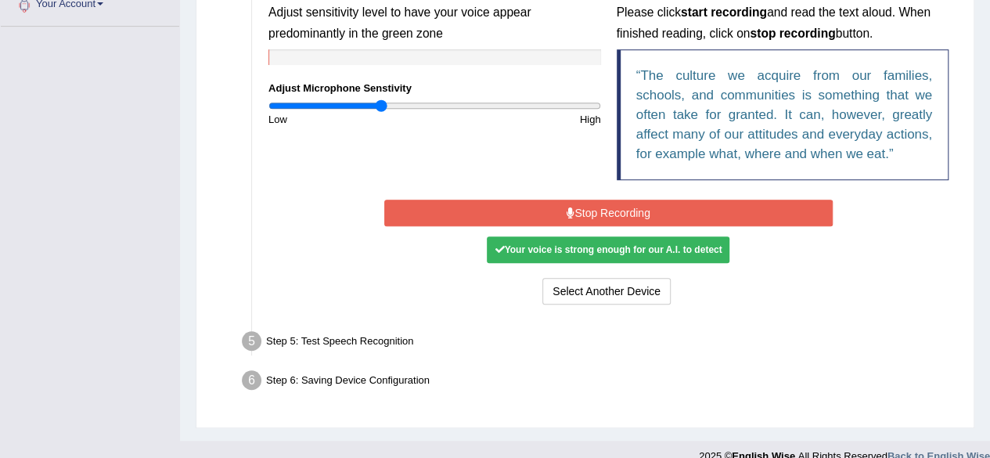
click at [649, 214] on button "Stop Recording" at bounding box center [608, 212] width 448 height 27
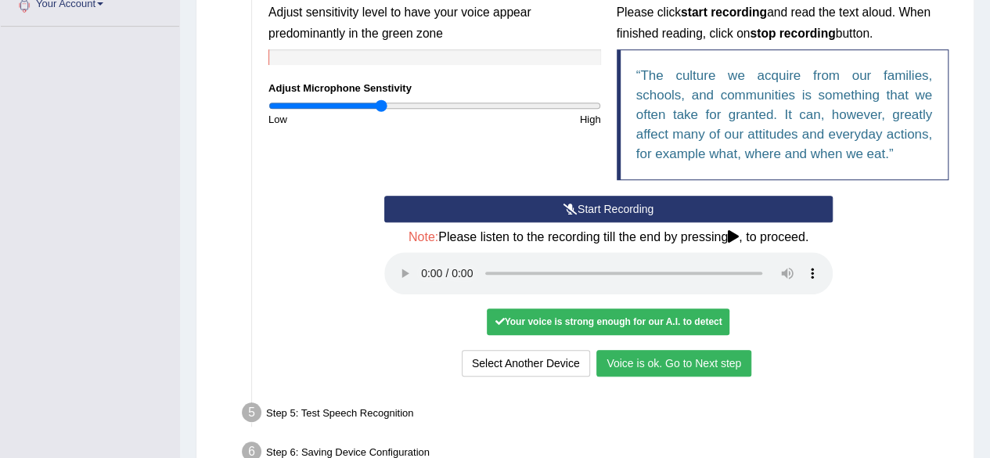
click at [695, 361] on button "Voice is ok. Go to Next step" at bounding box center [673, 363] width 155 height 27
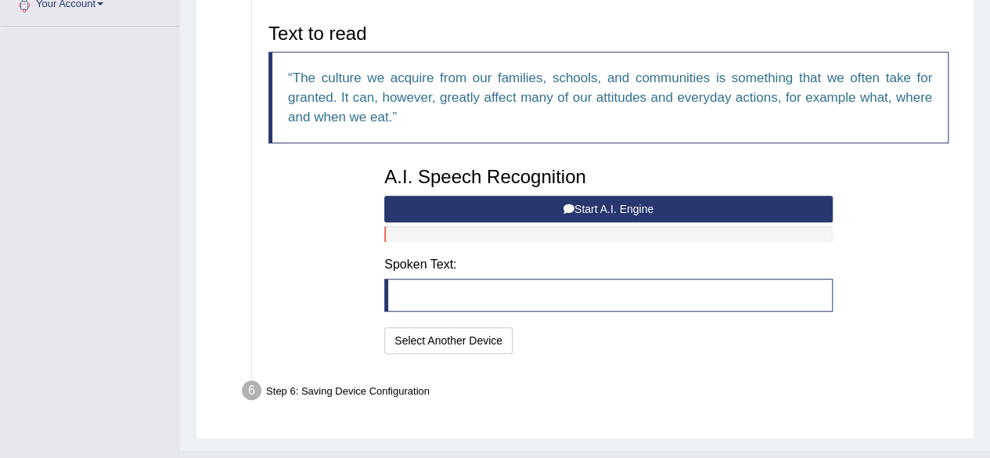
click at [671, 302] on blockquote at bounding box center [608, 294] width 448 height 33
click at [649, 214] on button "Start A.I. Engine" at bounding box center [608, 209] width 448 height 27
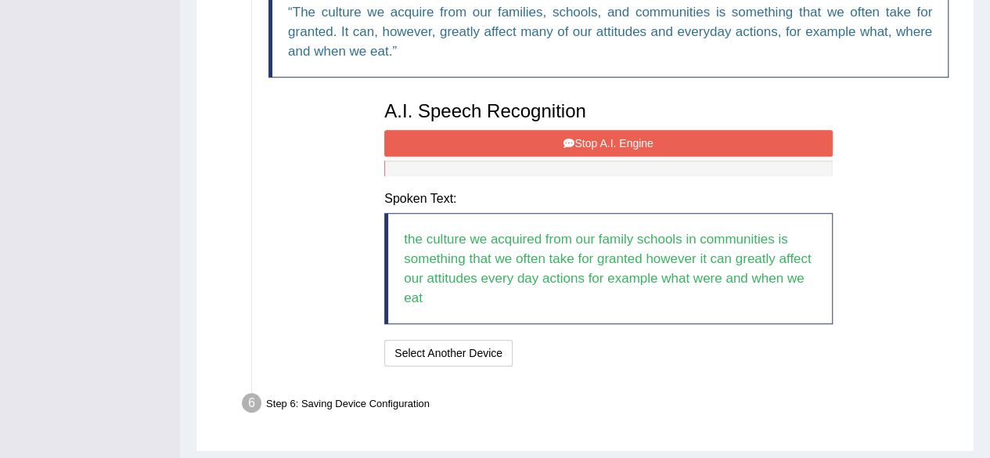
scroll to position [429, 0]
click at [771, 359] on div "I will practice without this feature Select Another Device Speech is ok. Go to …" at bounding box center [608, 355] width 448 height 31
click at [699, 283] on blockquote "the culture we acquired from our family schools in communities is something tha…" at bounding box center [608, 268] width 448 height 111
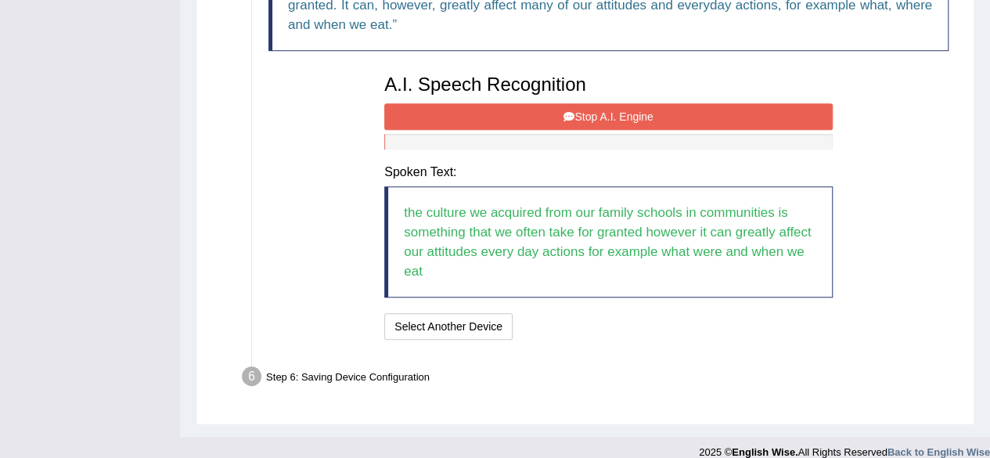
scroll to position [470, 0]
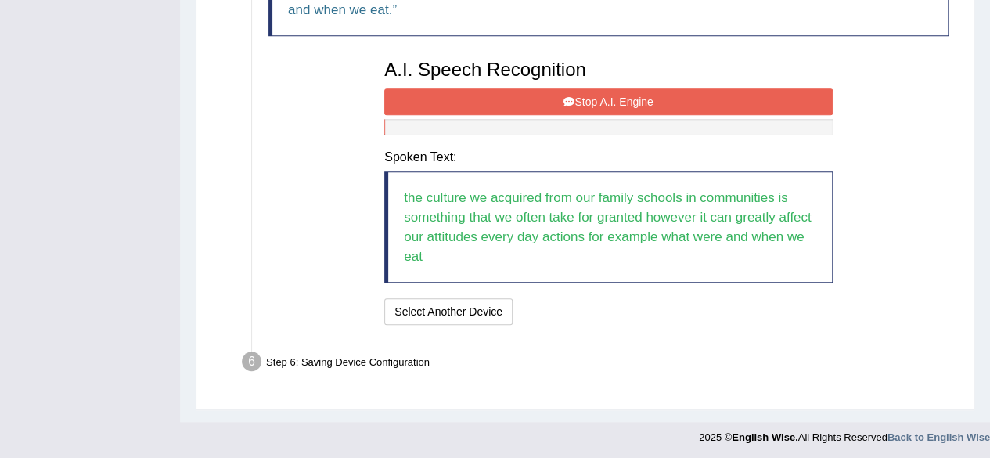
click at [389, 366] on div "Step 6: Saving Device Configuration" at bounding box center [600, 364] width 731 height 34
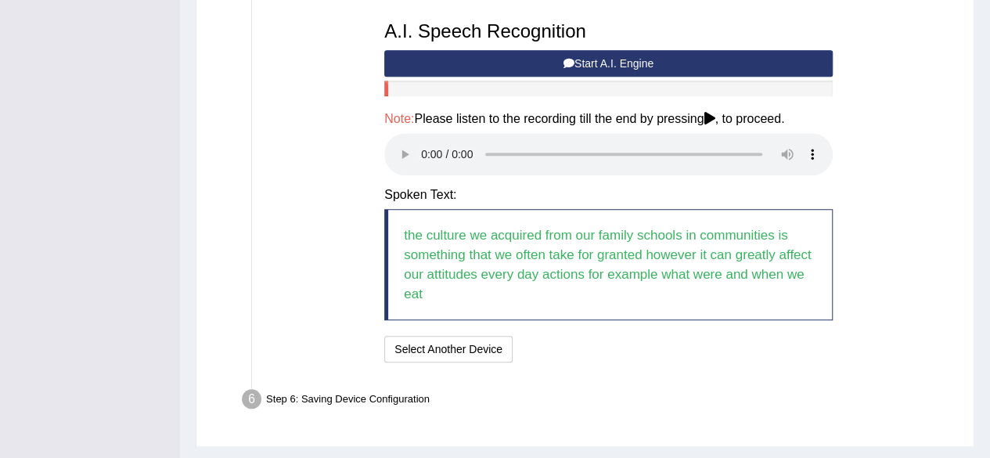
scroll to position [546, 0]
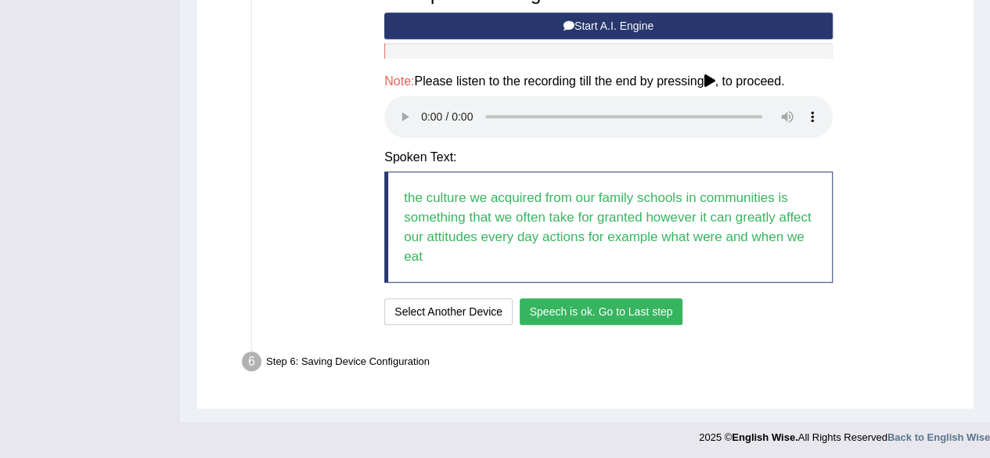
click at [660, 310] on button "Speech is ok. Go to Last step" at bounding box center [600, 311] width 163 height 27
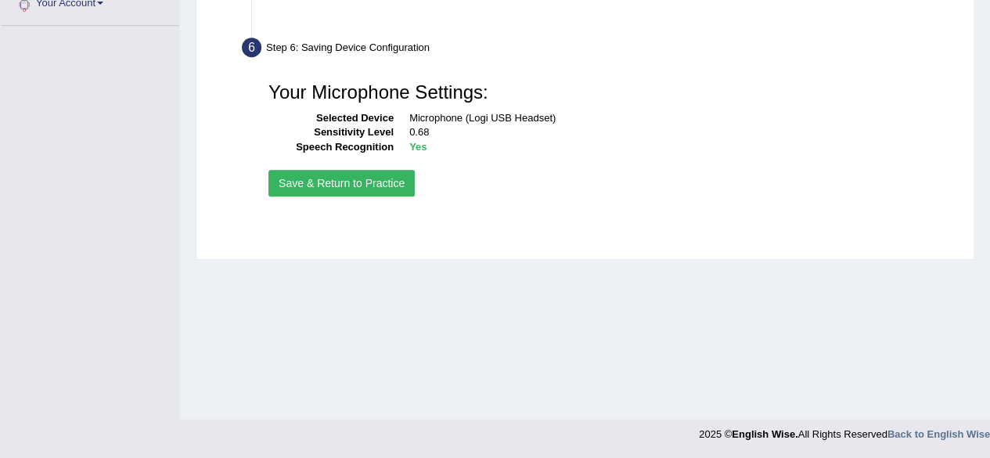
scroll to position [363, 0]
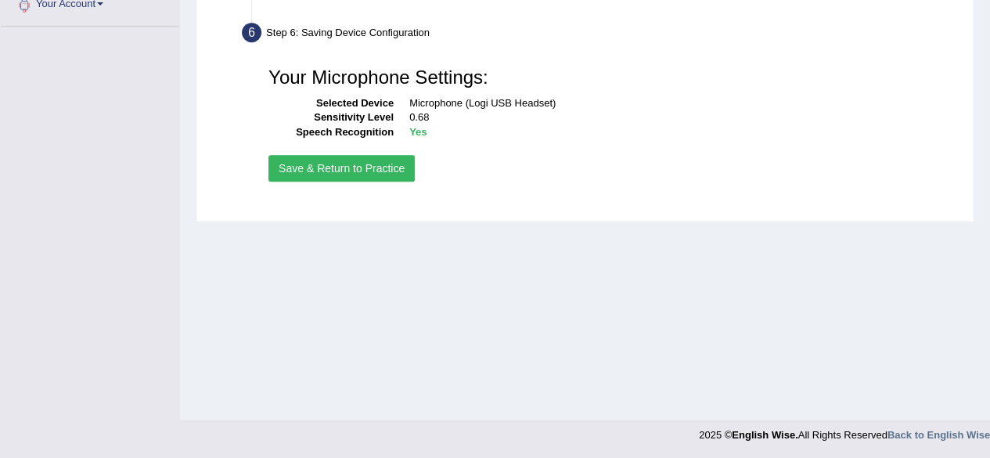
click at [381, 167] on button "Save & Return to Practice" at bounding box center [341, 168] width 146 height 27
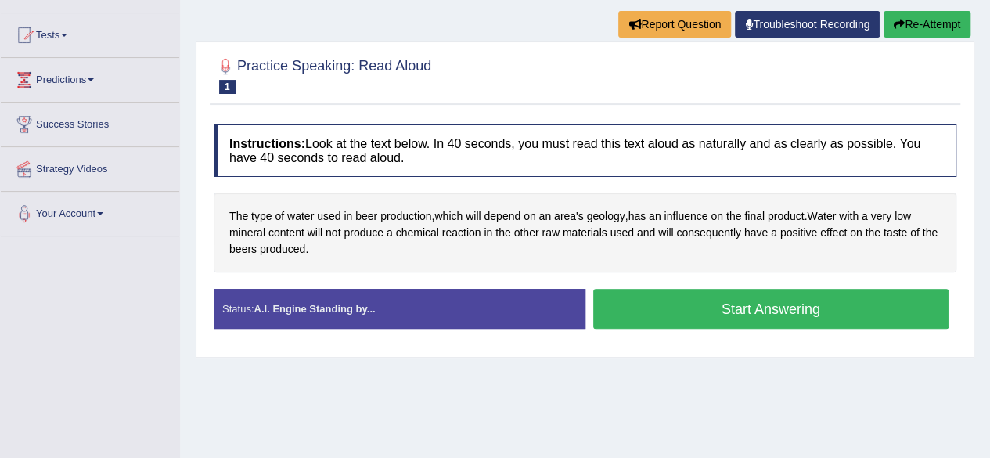
scroll to position [154, 0]
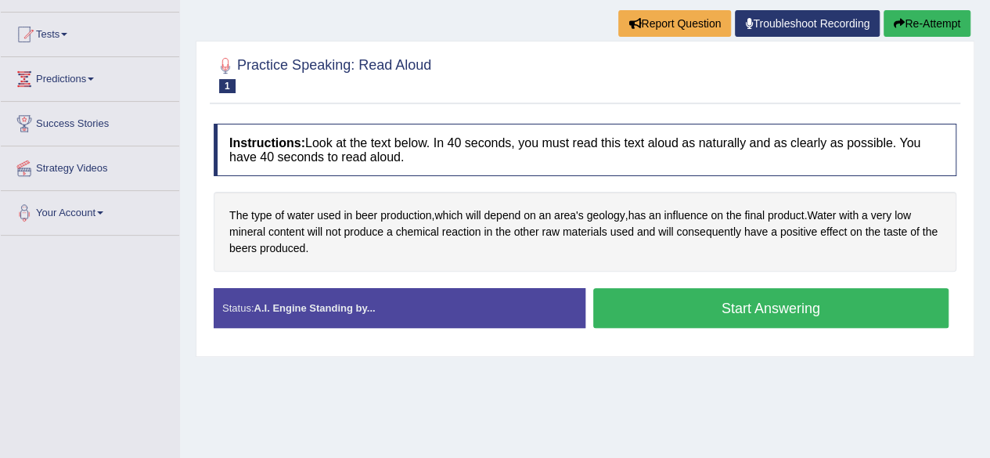
click at [835, 311] on button "Start Answering" at bounding box center [771, 308] width 356 height 40
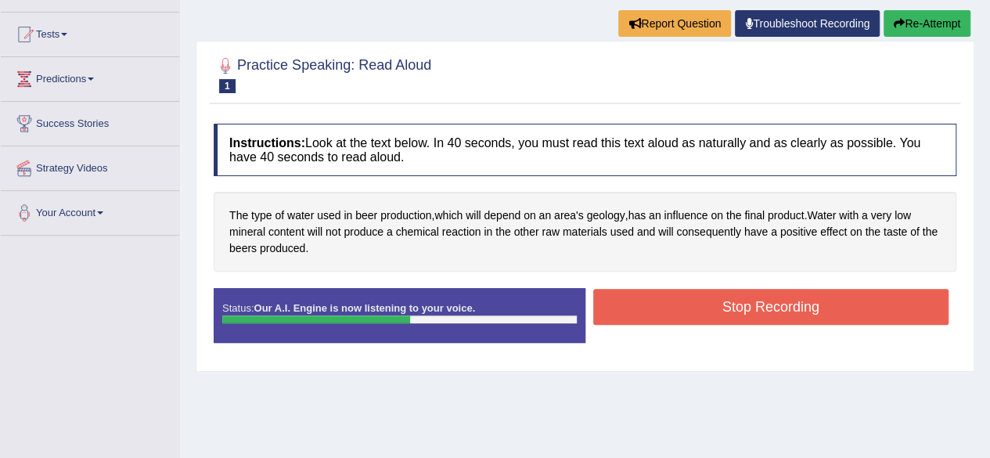
click at [796, 307] on button "Stop Recording" at bounding box center [771, 307] width 356 height 36
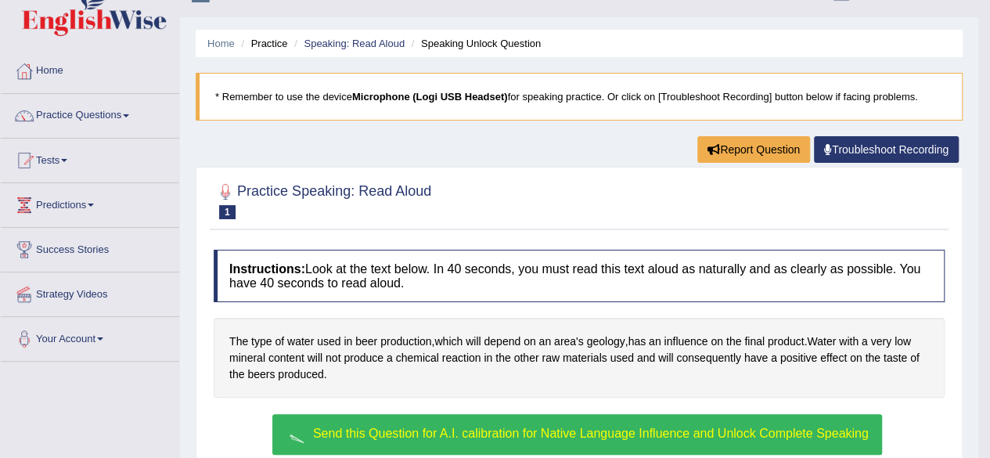
scroll to position [0, 0]
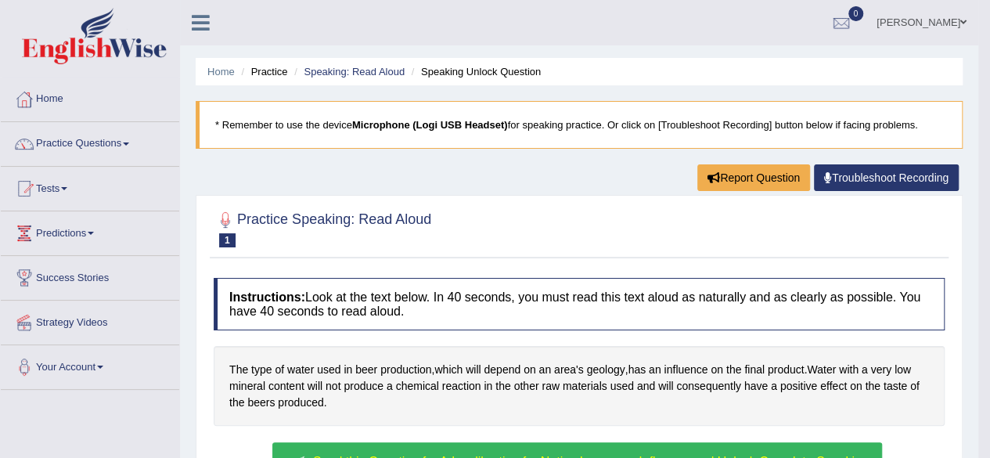
click at [52, 199] on link "Tests" at bounding box center [90, 186] width 178 height 39
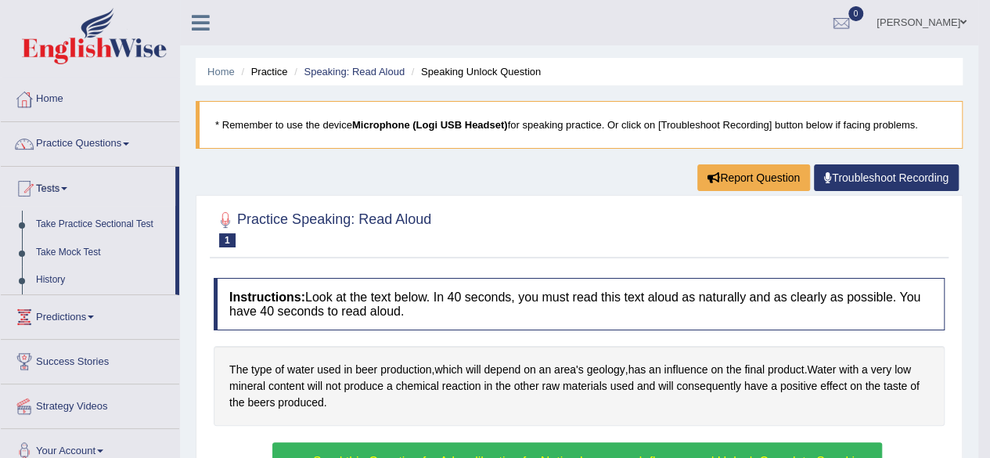
click at [73, 144] on link "Practice Questions" at bounding box center [90, 141] width 178 height 39
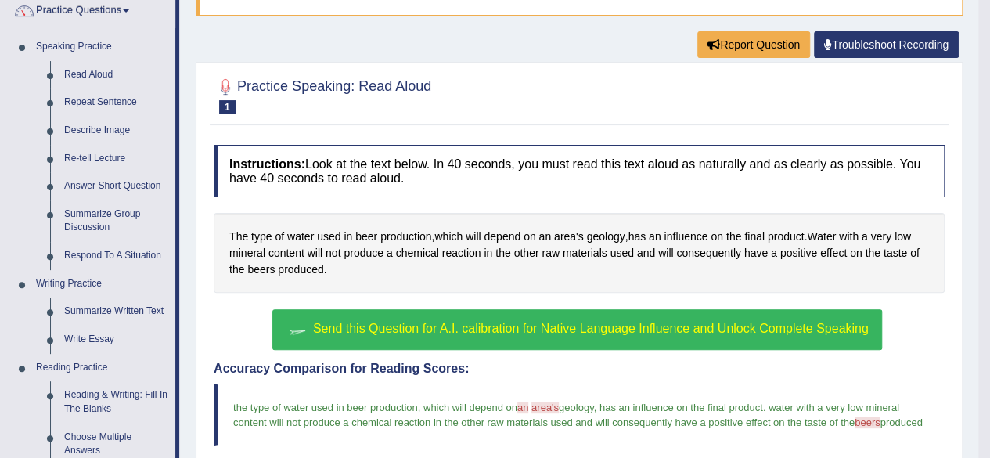
scroll to position [131, 0]
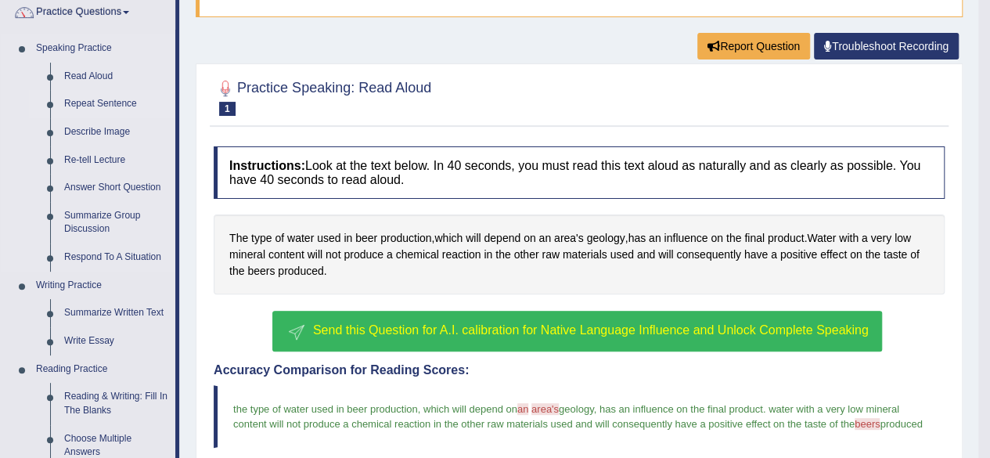
click at [77, 102] on link "Repeat Sentence" at bounding box center [116, 104] width 118 height 28
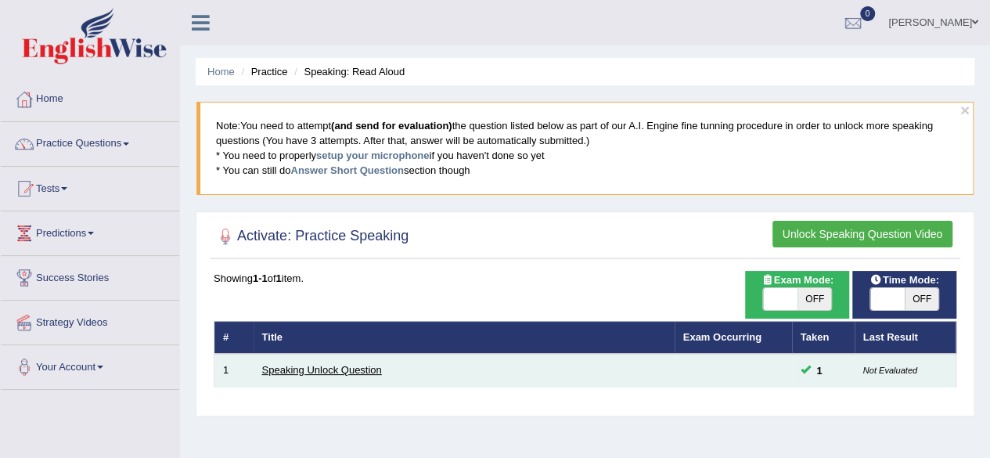
click at [329, 368] on link "Speaking Unlock Question" at bounding box center [322, 370] width 120 height 12
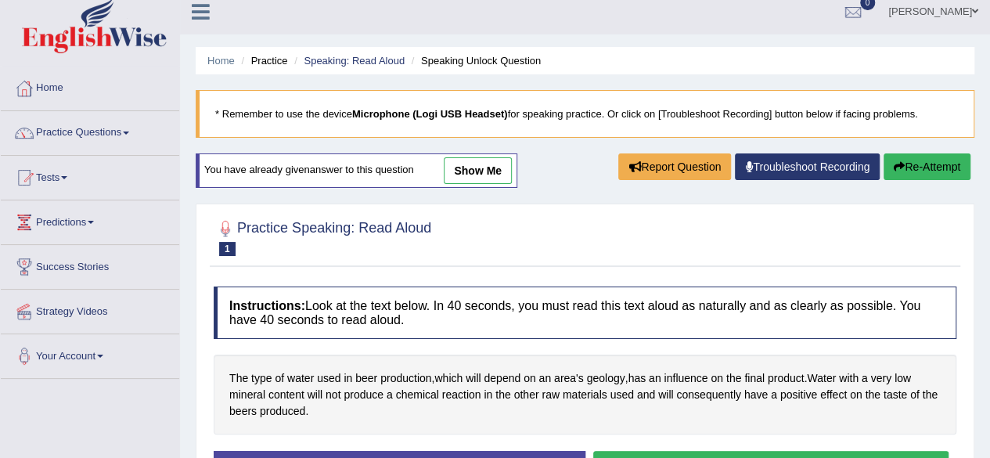
scroll to position [11, 0]
click at [70, 137] on link "Practice Questions" at bounding box center [90, 130] width 178 height 39
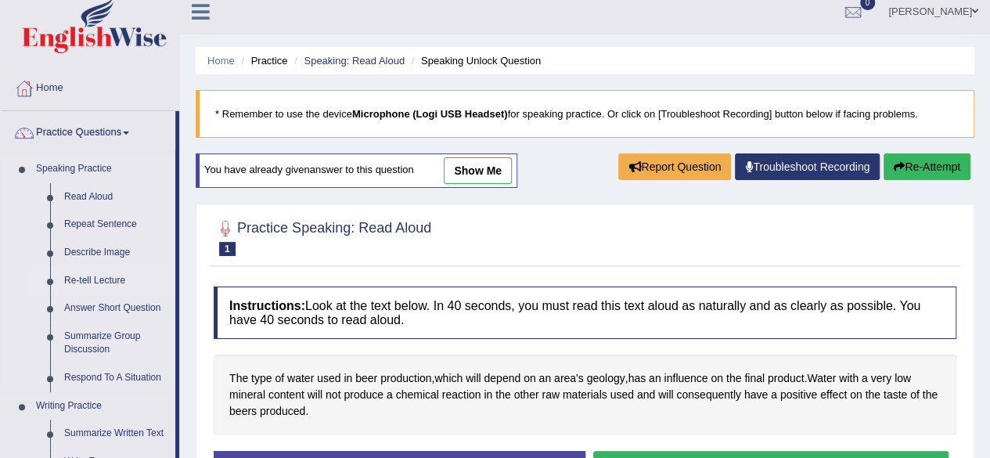
click at [86, 284] on link "Re-tell Lecture" at bounding box center [116, 281] width 118 height 28
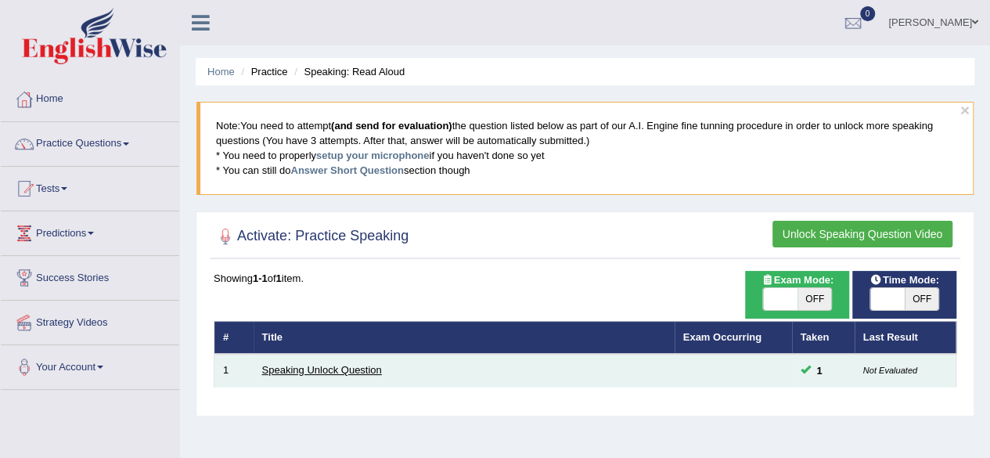
click at [340, 368] on link "Speaking Unlock Question" at bounding box center [322, 370] width 120 height 12
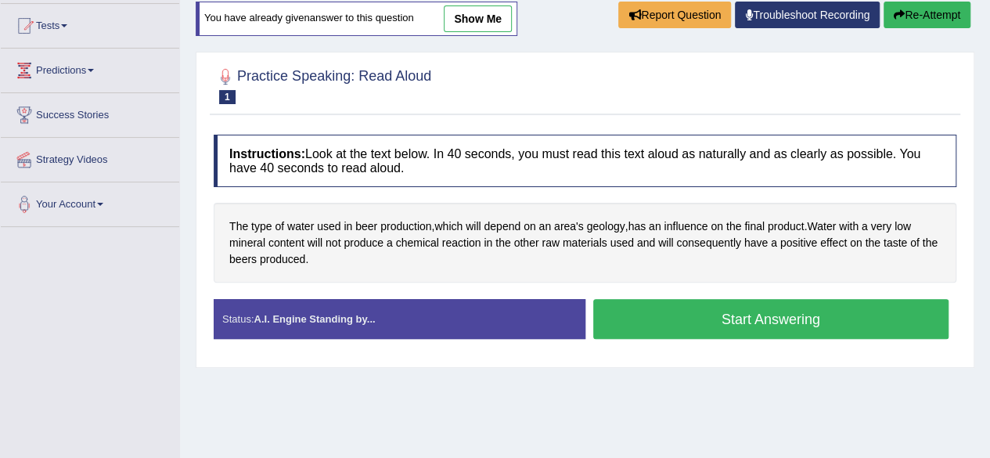
scroll to position [165, 0]
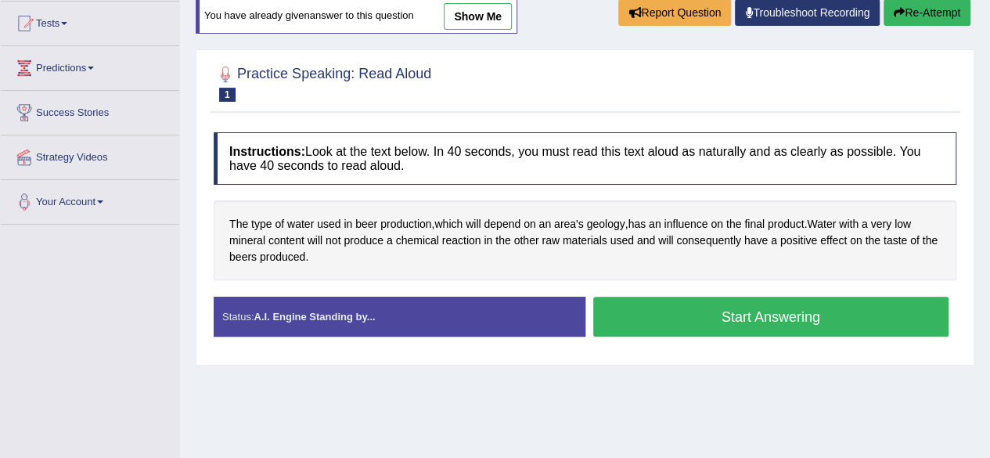
click at [682, 322] on button "Start Answering" at bounding box center [771, 316] width 356 height 40
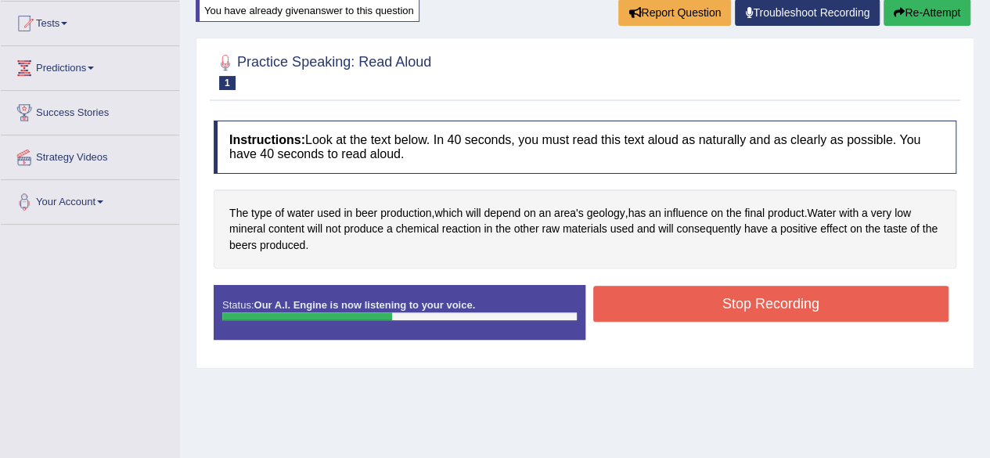
click at [803, 297] on button "Stop Recording" at bounding box center [771, 304] width 356 height 36
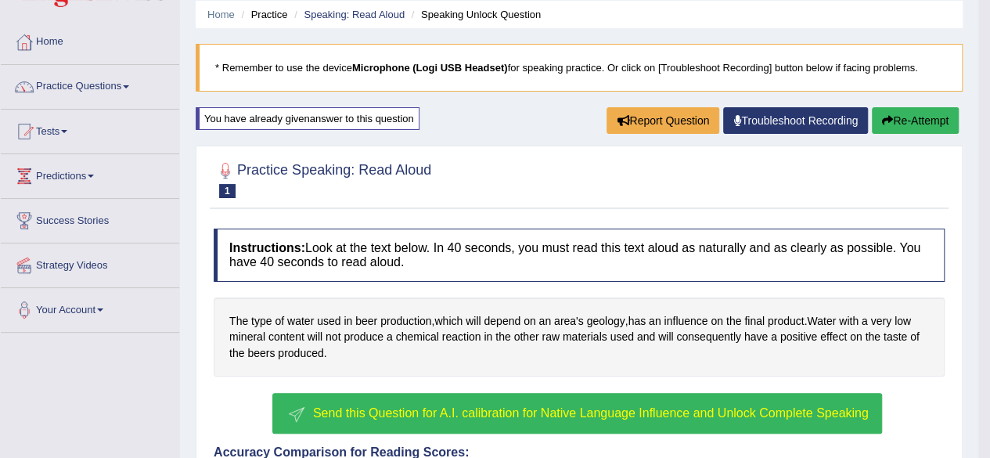
scroll to position [0, 0]
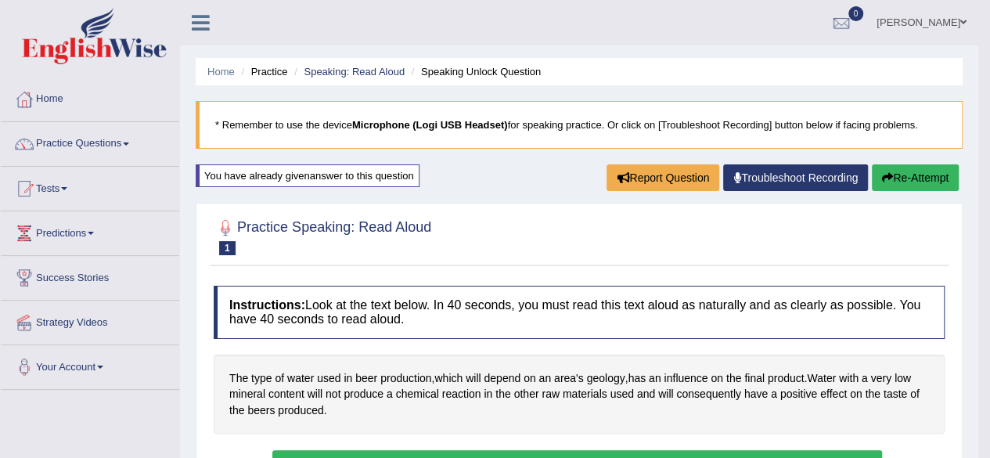
click at [67, 188] on span at bounding box center [64, 188] width 6 height 3
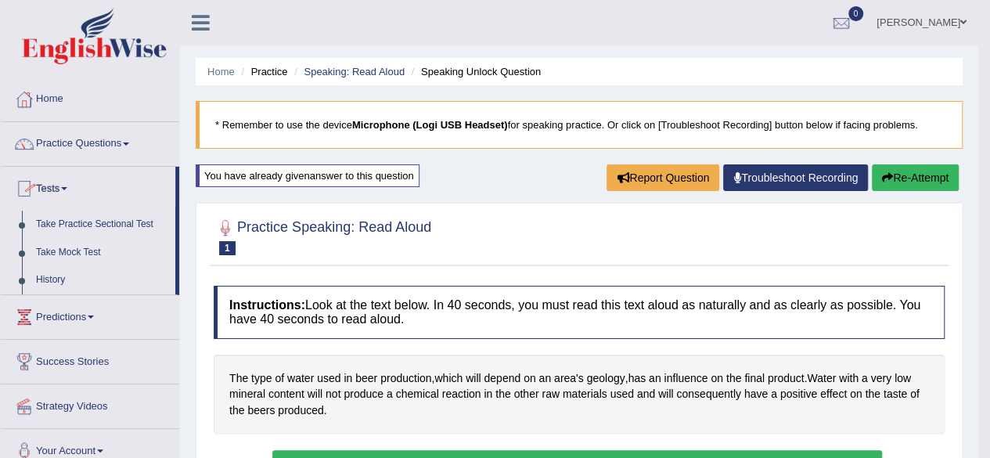
click at [52, 254] on link "Take Mock Test" at bounding box center [102, 253] width 146 height 28
click at [87, 252] on link "Take Mock Test" at bounding box center [102, 253] width 146 height 28
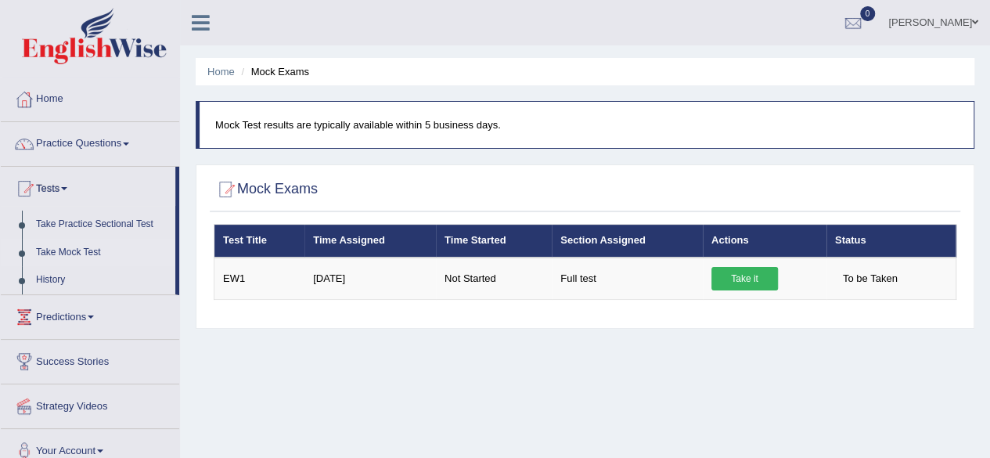
click at [56, 140] on link "Practice Questions" at bounding box center [90, 141] width 178 height 39
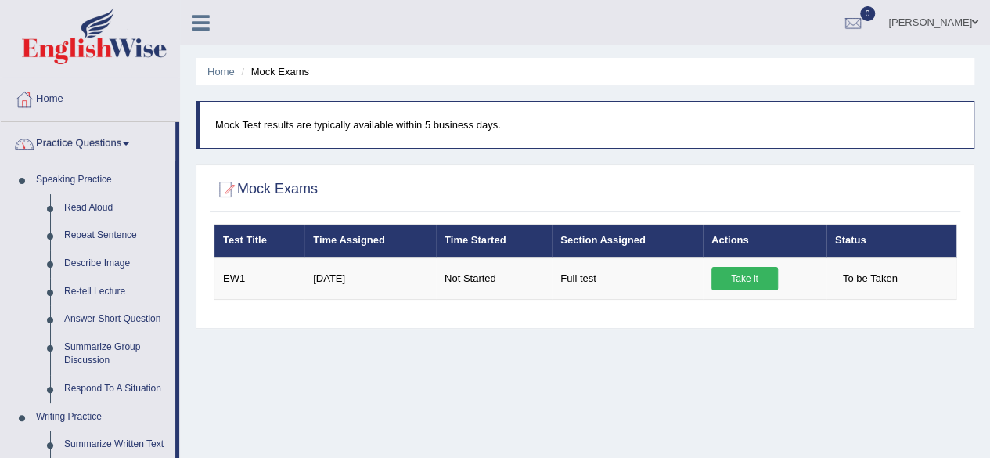
click at [129, 143] on span at bounding box center [126, 143] width 6 height 3
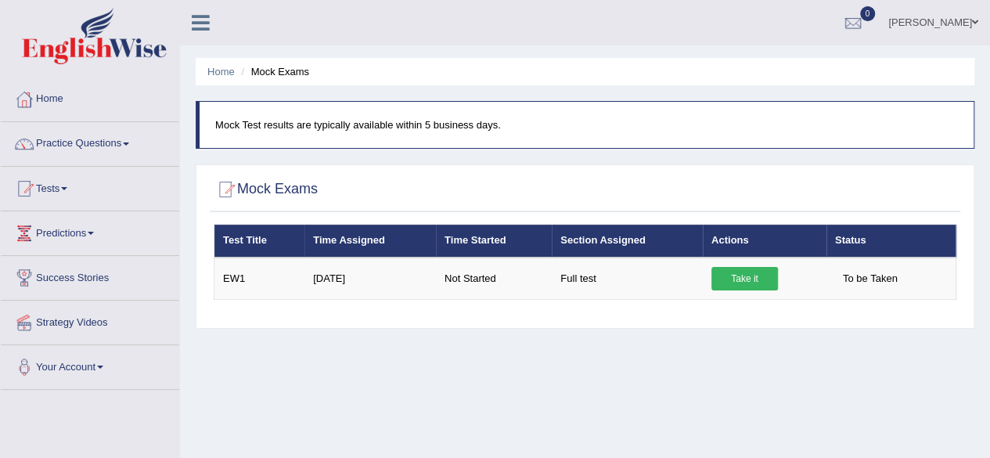
click at [67, 188] on span at bounding box center [64, 188] width 6 height 3
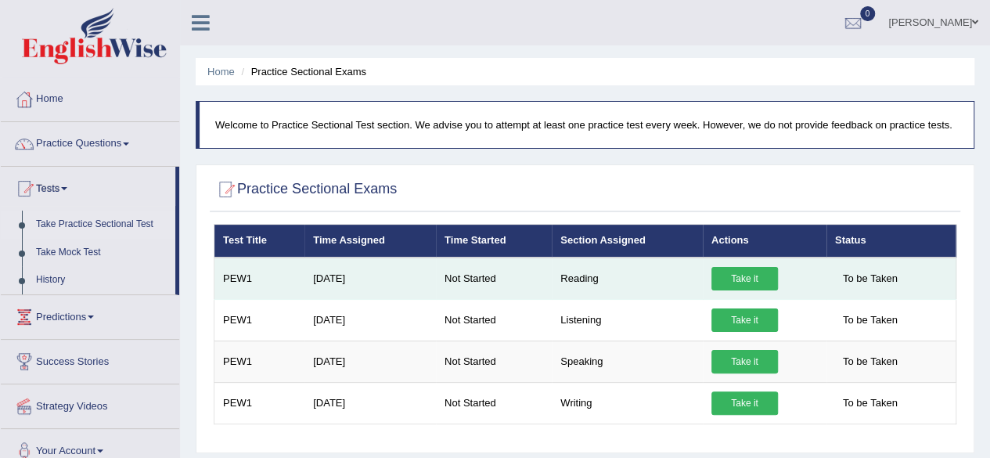
click at [734, 275] on link "Take it" at bounding box center [744, 278] width 66 height 23
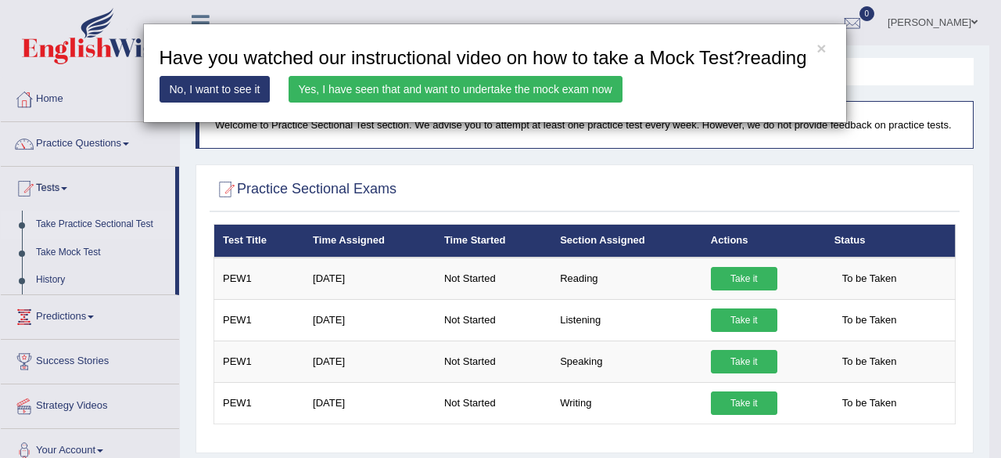
click at [366, 84] on link "Yes, I have seen that and want to undertake the mock exam now" at bounding box center [456, 89] width 334 height 27
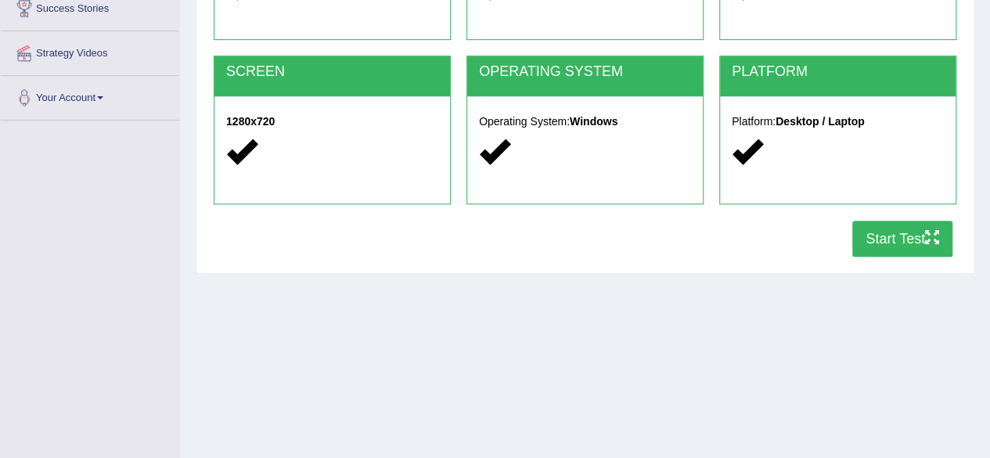
scroll to position [268, 0]
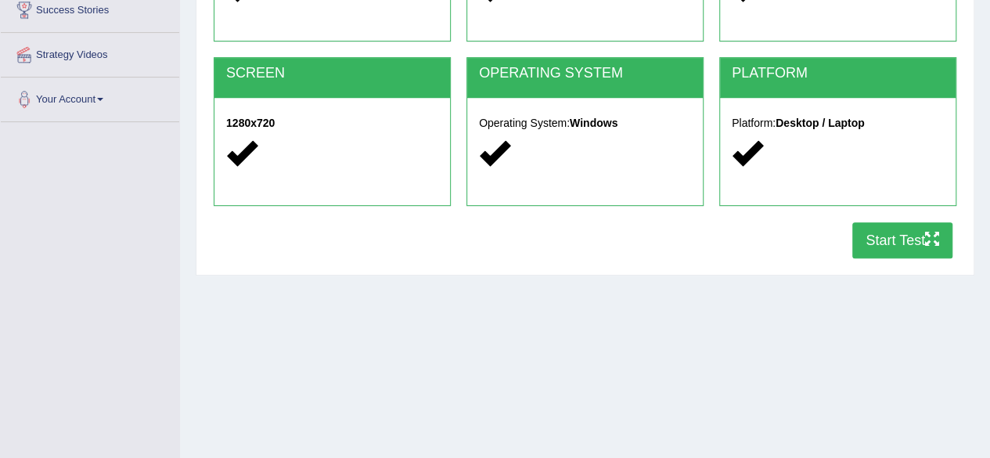
click at [907, 249] on button "Start Test" at bounding box center [902, 240] width 100 height 36
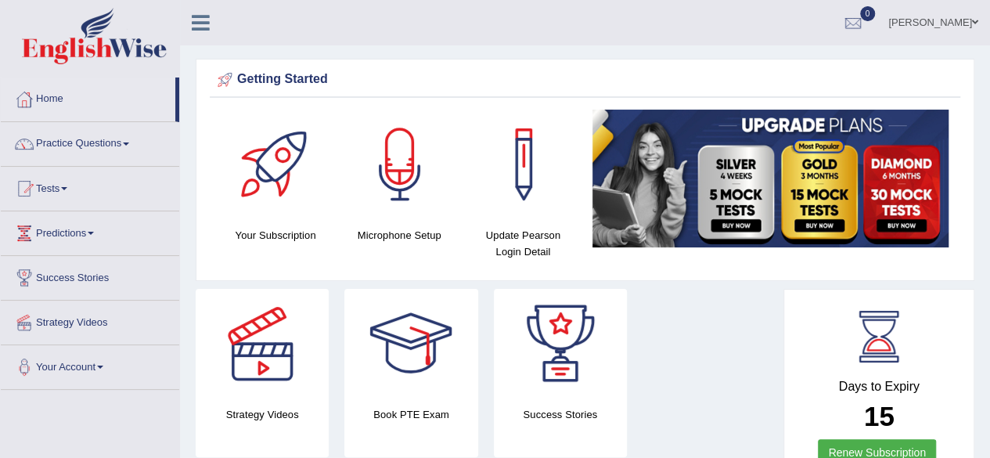
click at [67, 188] on span at bounding box center [64, 188] width 6 height 3
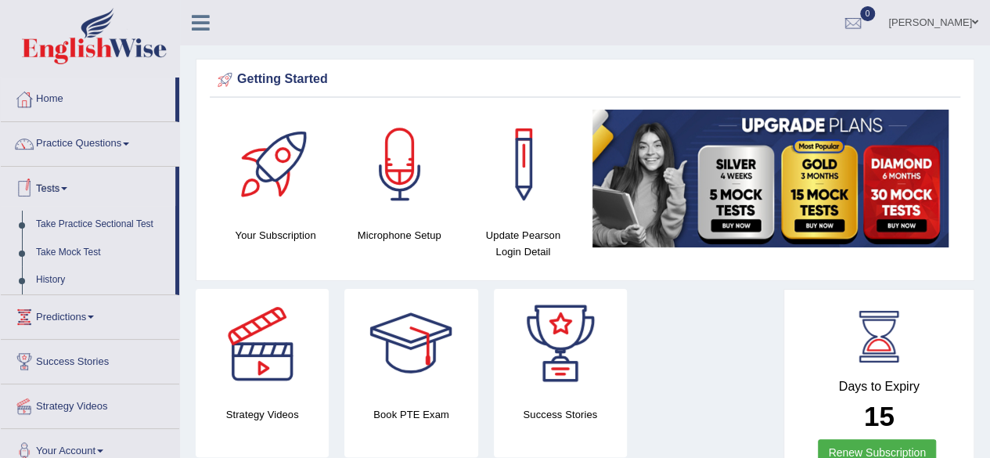
click at [94, 315] on span at bounding box center [91, 316] width 6 height 3
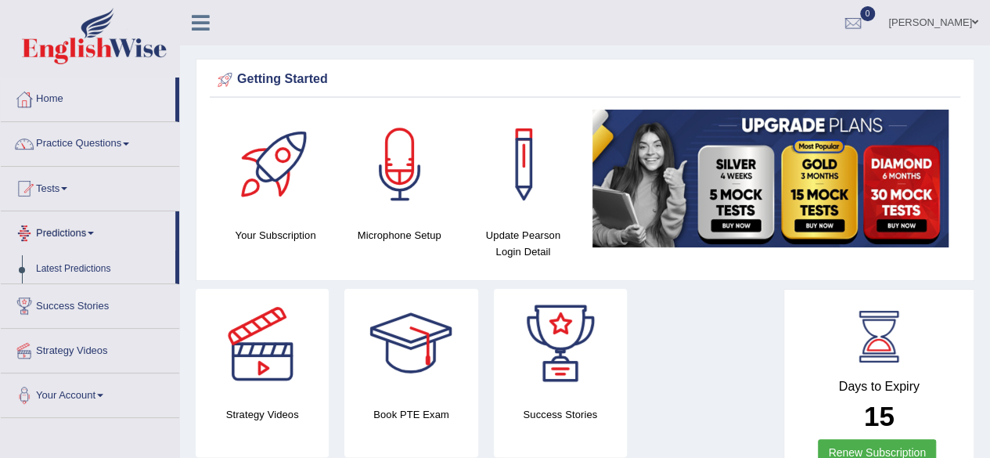
click at [67, 188] on span at bounding box center [64, 188] width 6 height 3
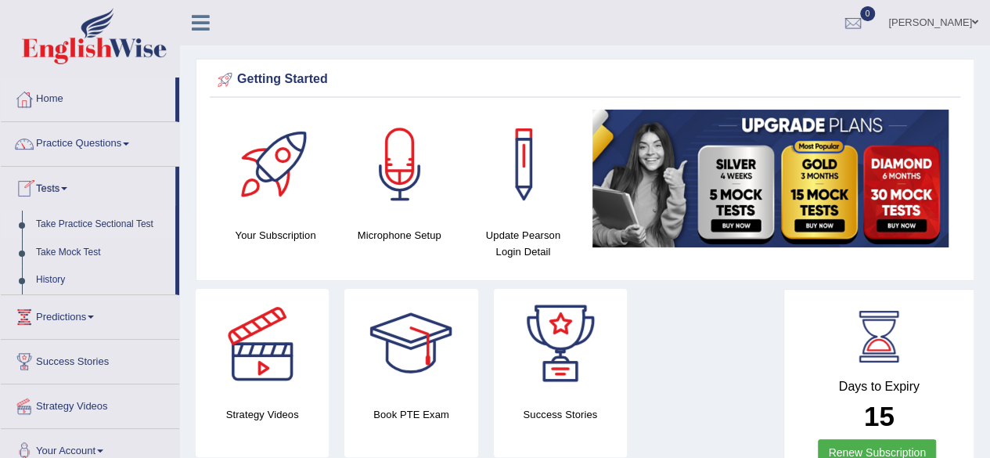
click at [135, 228] on link "Take Practice Sectional Test" at bounding box center [102, 224] width 146 height 28
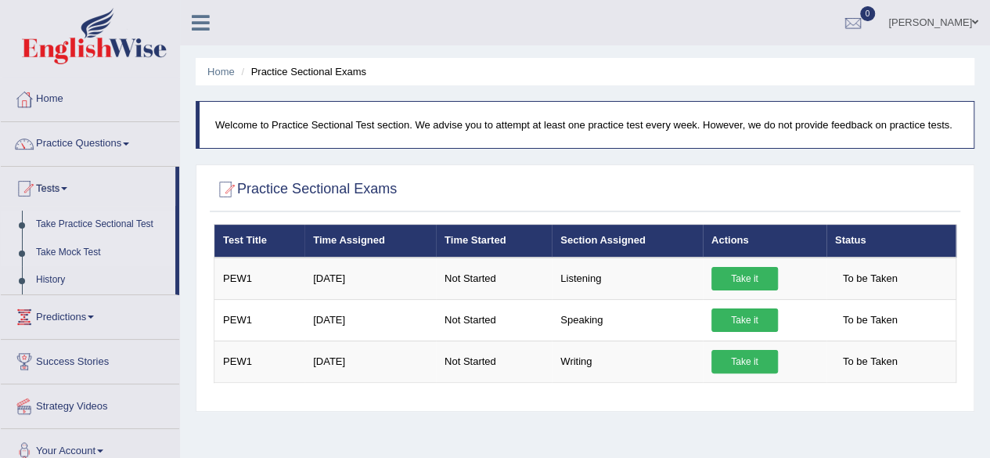
click at [85, 251] on link "Take Mock Test" at bounding box center [102, 253] width 146 height 28
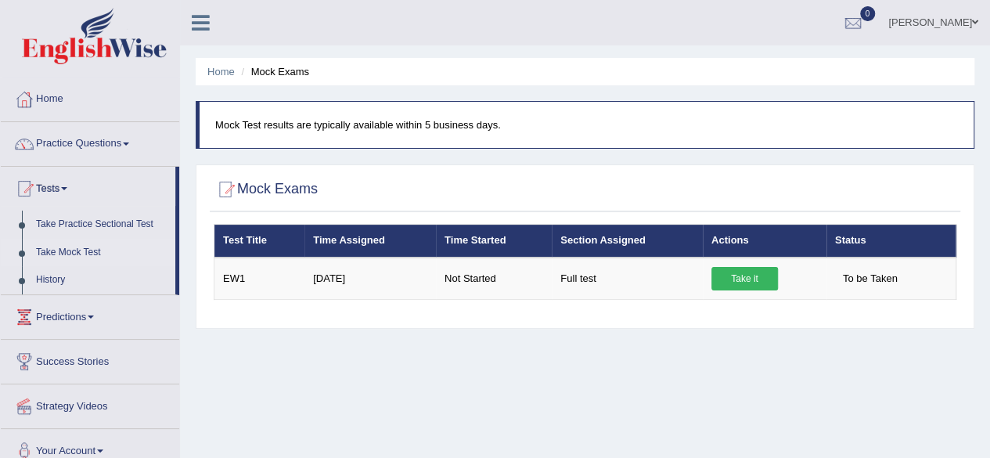
click at [67, 188] on span at bounding box center [64, 188] width 6 height 3
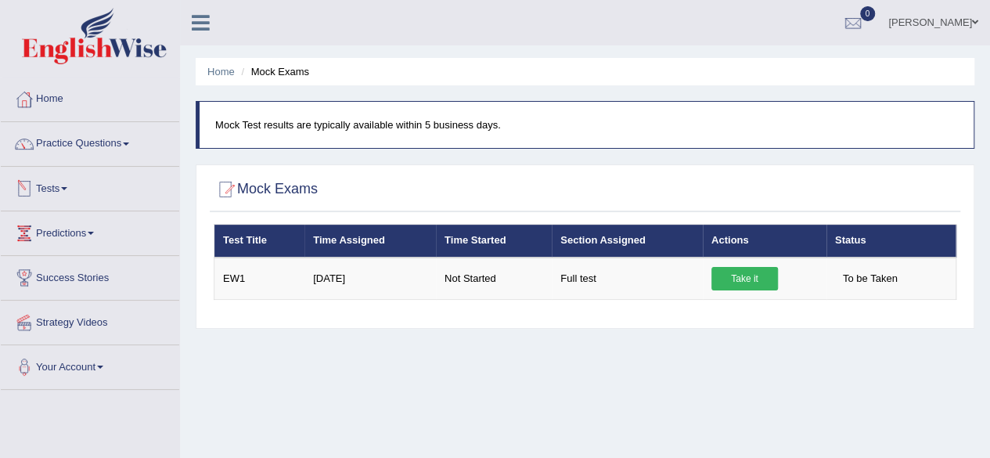
click at [67, 188] on span at bounding box center [64, 188] width 6 height 3
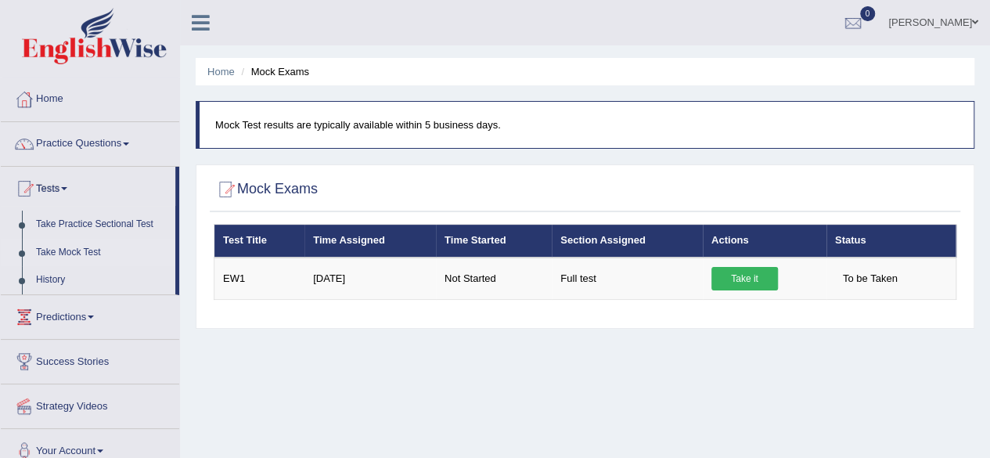
click at [94, 315] on span at bounding box center [91, 316] width 6 height 3
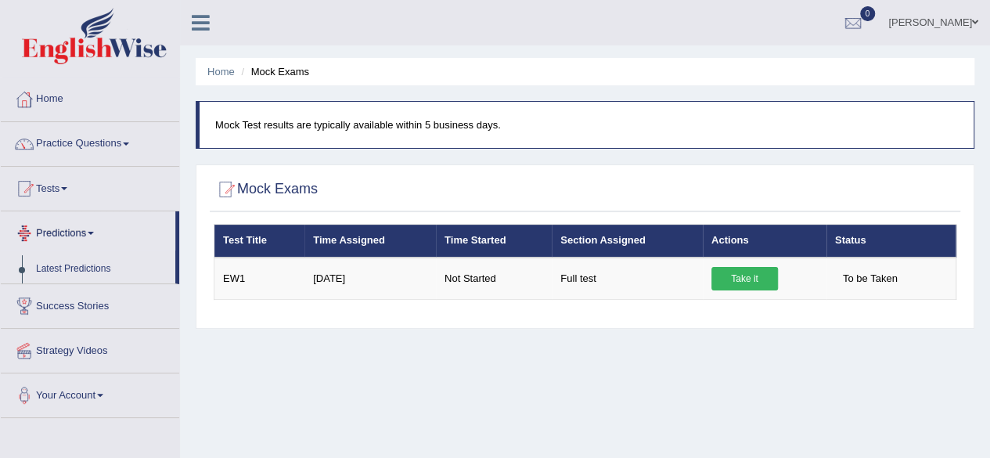
click at [94, 232] on span at bounding box center [91, 233] width 6 height 3
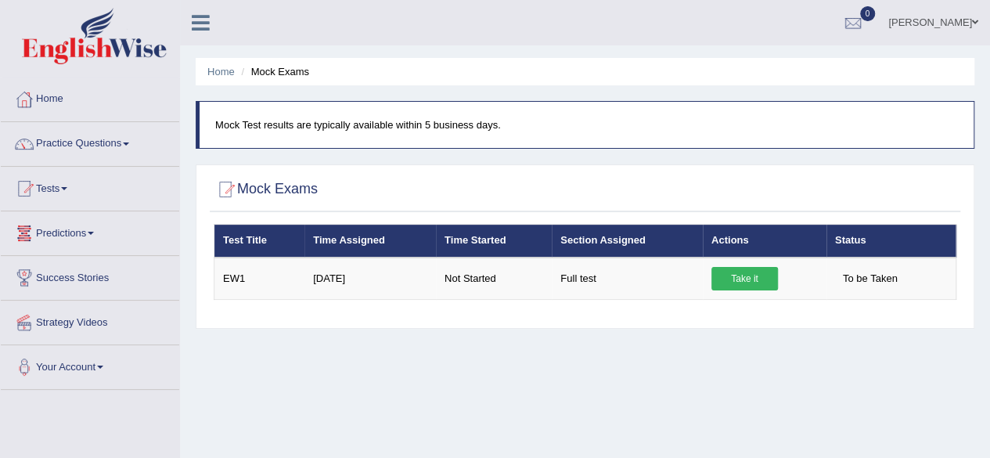
click at [67, 187] on span at bounding box center [64, 188] width 6 height 3
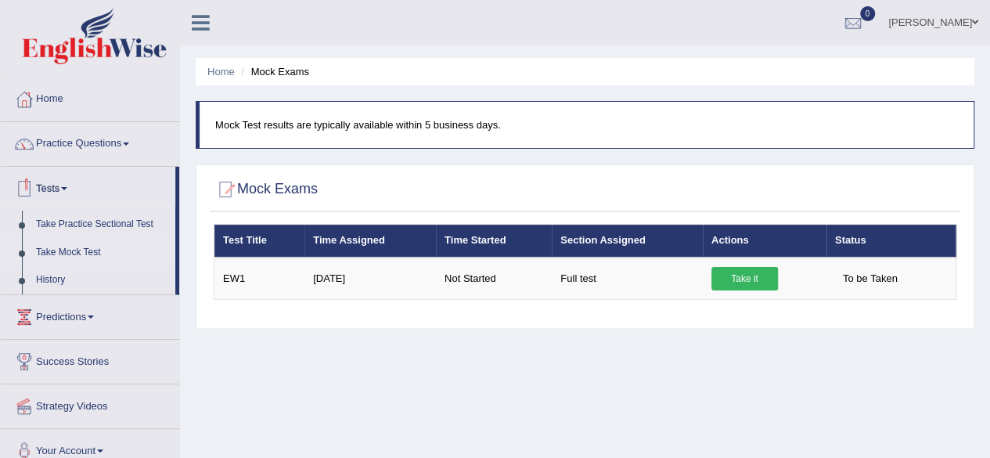
click at [129, 143] on span at bounding box center [126, 143] width 6 height 3
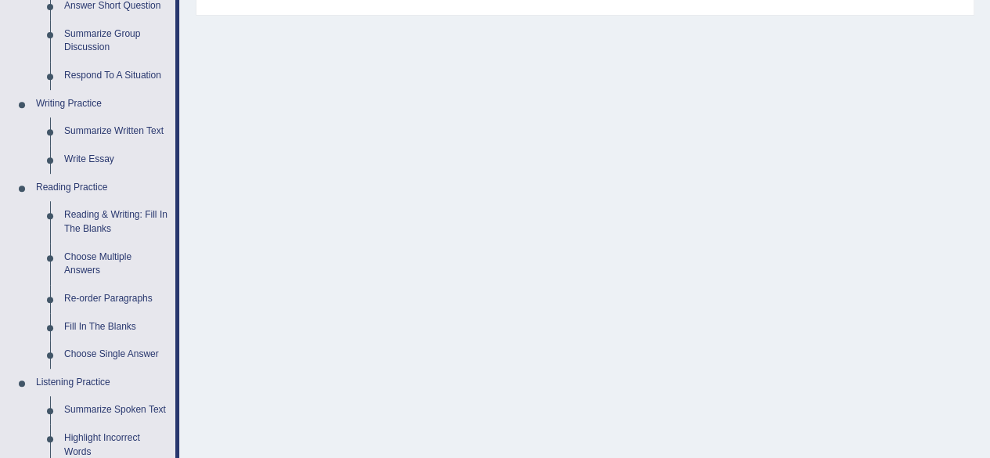
scroll to position [313, 0]
click at [77, 186] on link "Reading Practice" at bounding box center [102, 188] width 146 height 28
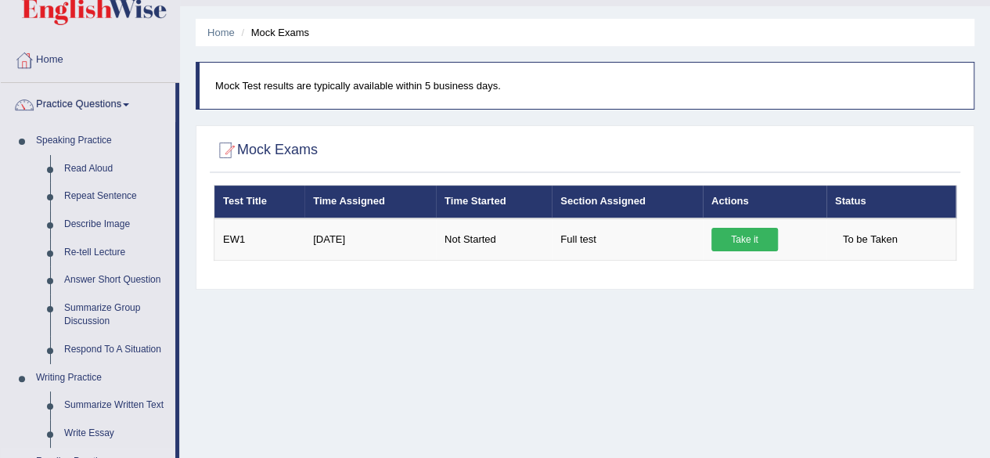
scroll to position [44, 0]
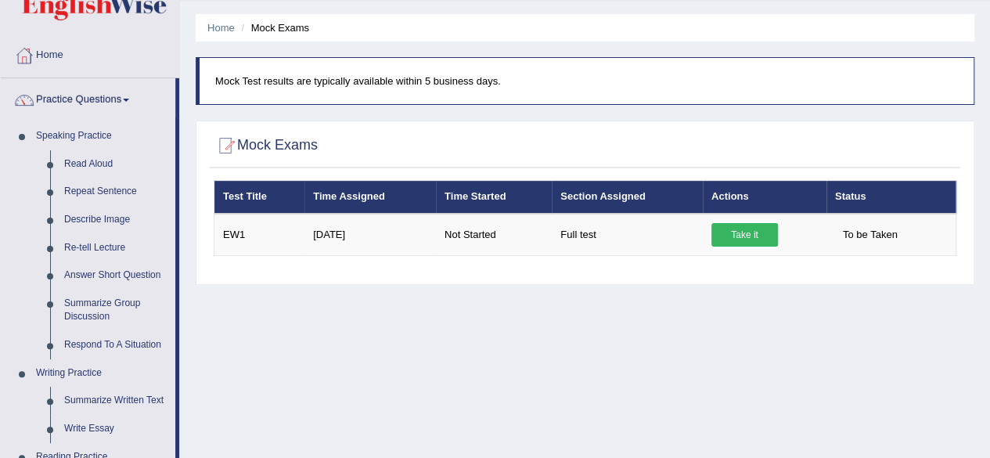
click at [113, 99] on link "Practice Questions" at bounding box center [88, 97] width 174 height 39
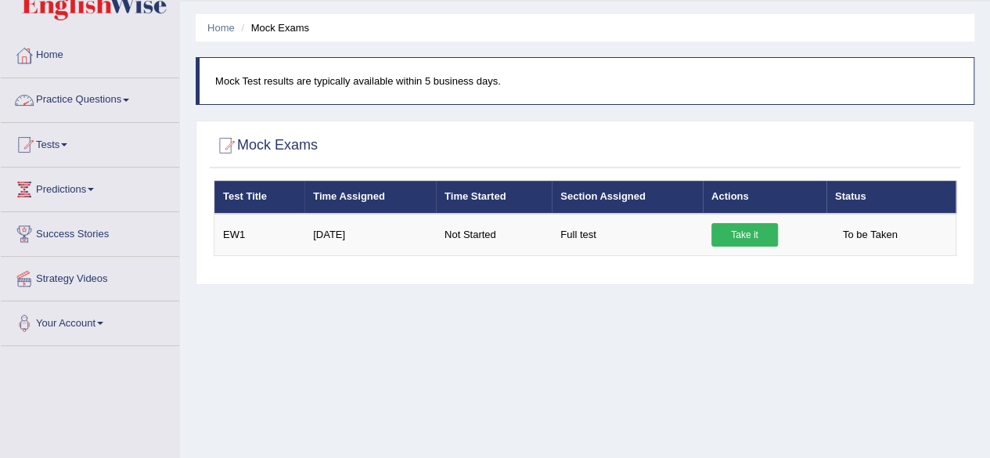
click at [129, 99] on span at bounding box center [126, 100] width 6 height 3
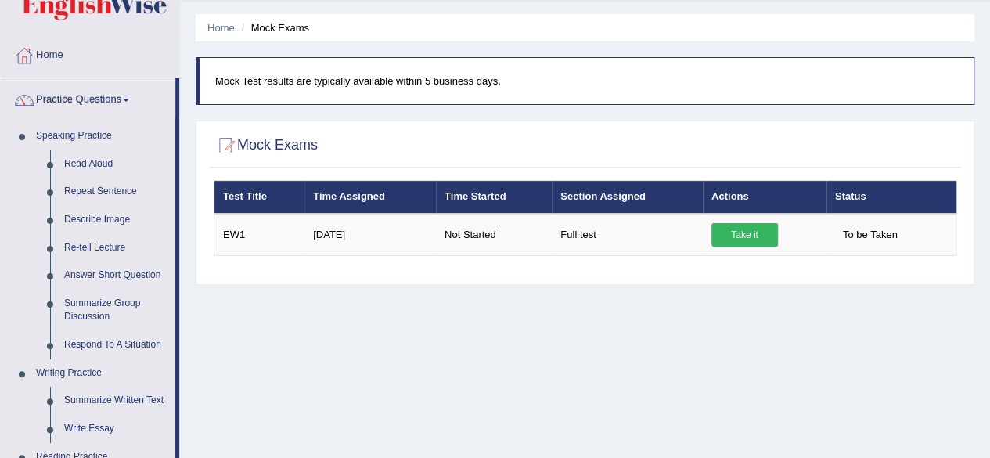
click at [128, 99] on span at bounding box center [126, 100] width 6 height 3
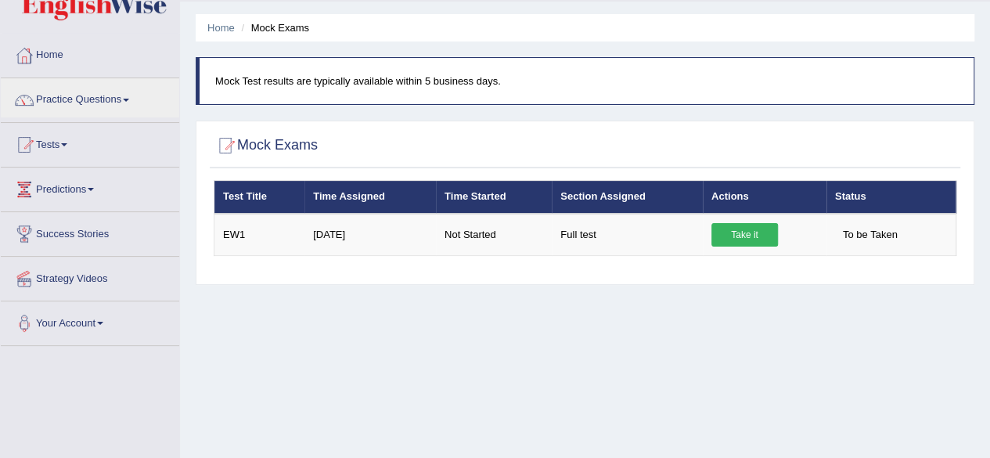
click at [45, 170] on link "Predictions" at bounding box center [90, 186] width 178 height 39
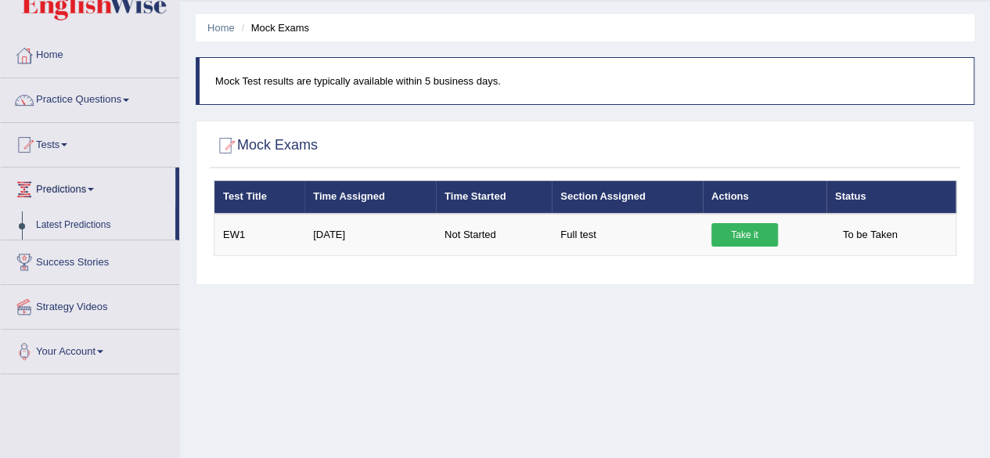
click at [129, 99] on span at bounding box center [126, 100] width 6 height 3
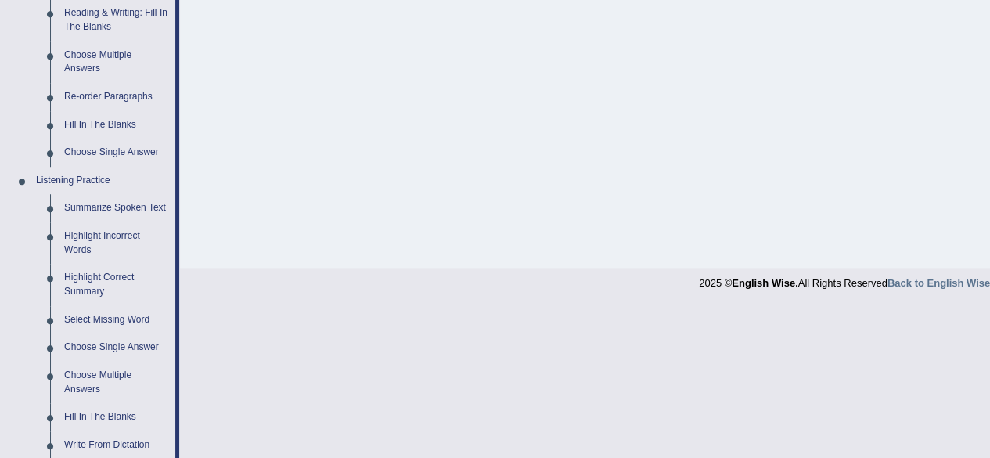
scroll to position [765, 0]
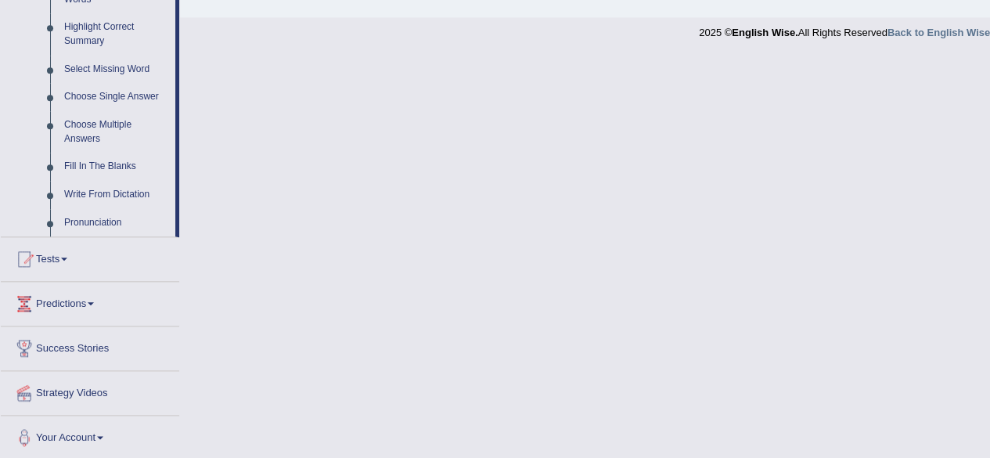
click at [67, 257] on span at bounding box center [64, 258] width 6 height 3
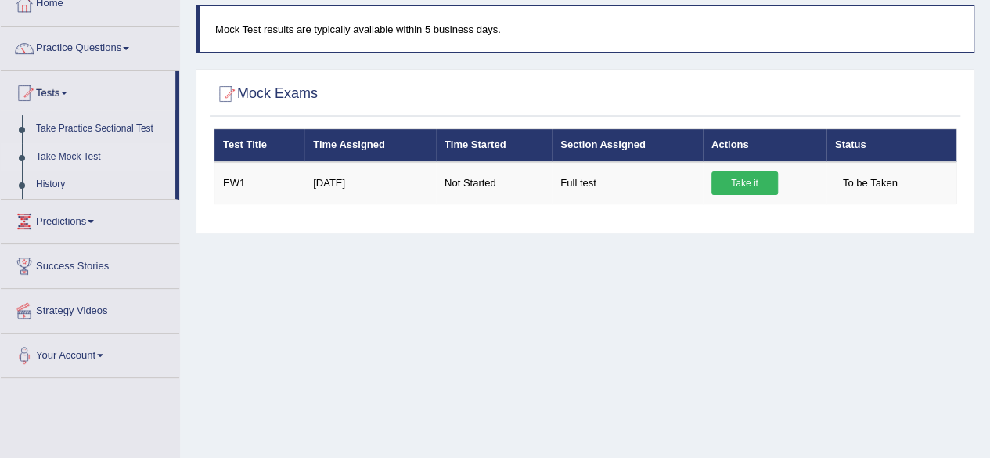
scroll to position [95, 0]
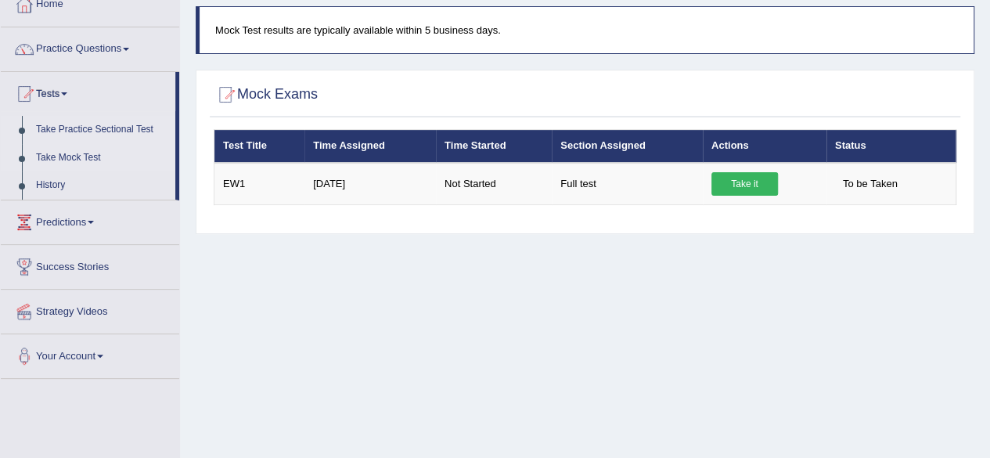
click at [124, 130] on link "Take Practice Sectional Test" at bounding box center [102, 130] width 146 height 28
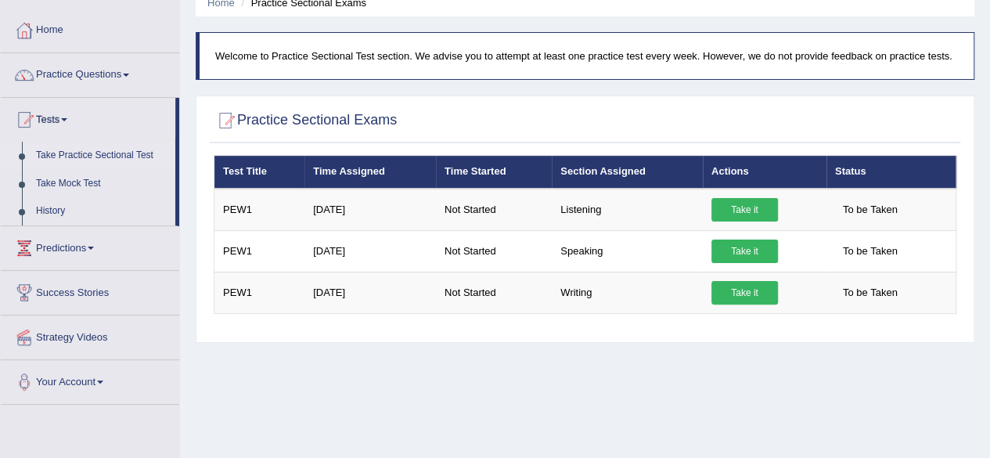
scroll to position [70, 0]
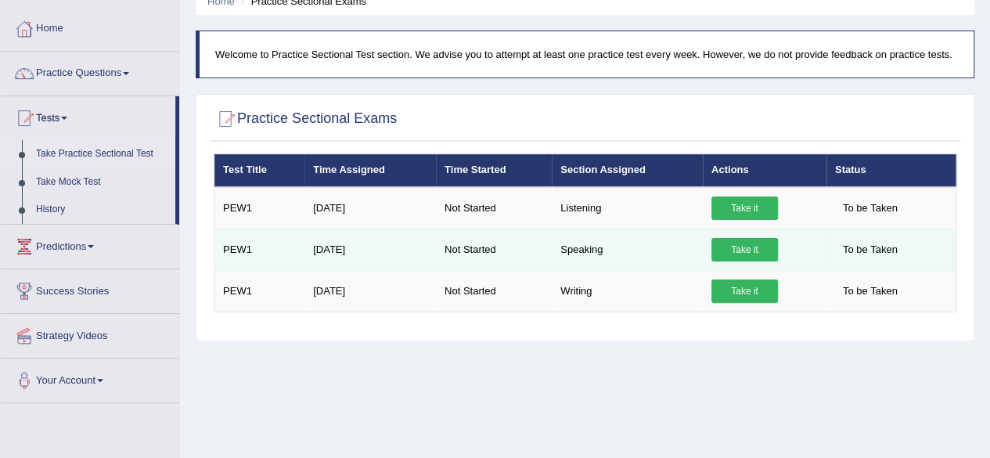
click at [746, 243] on link "Take it" at bounding box center [744, 249] width 66 height 23
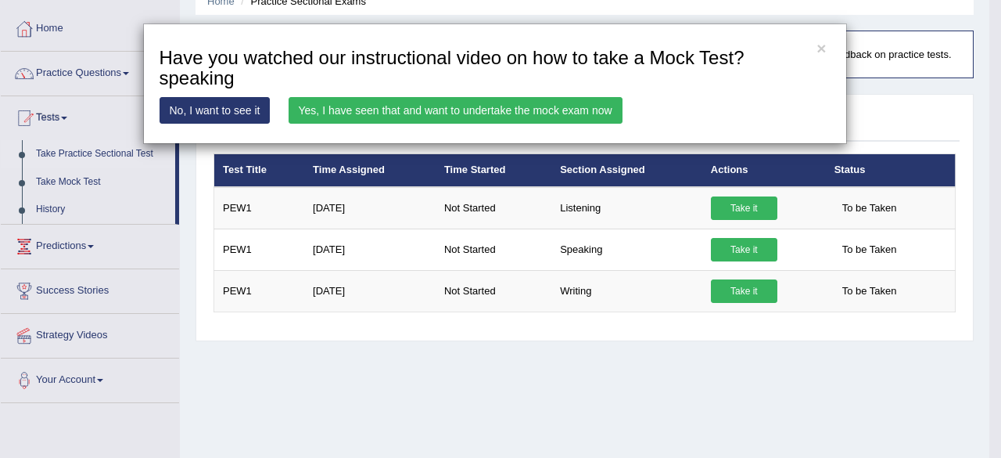
click at [208, 111] on link "No, I want to see it" at bounding box center [215, 110] width 111 height 27
